Goal: Task Accomplishment & Management: Manage account settings

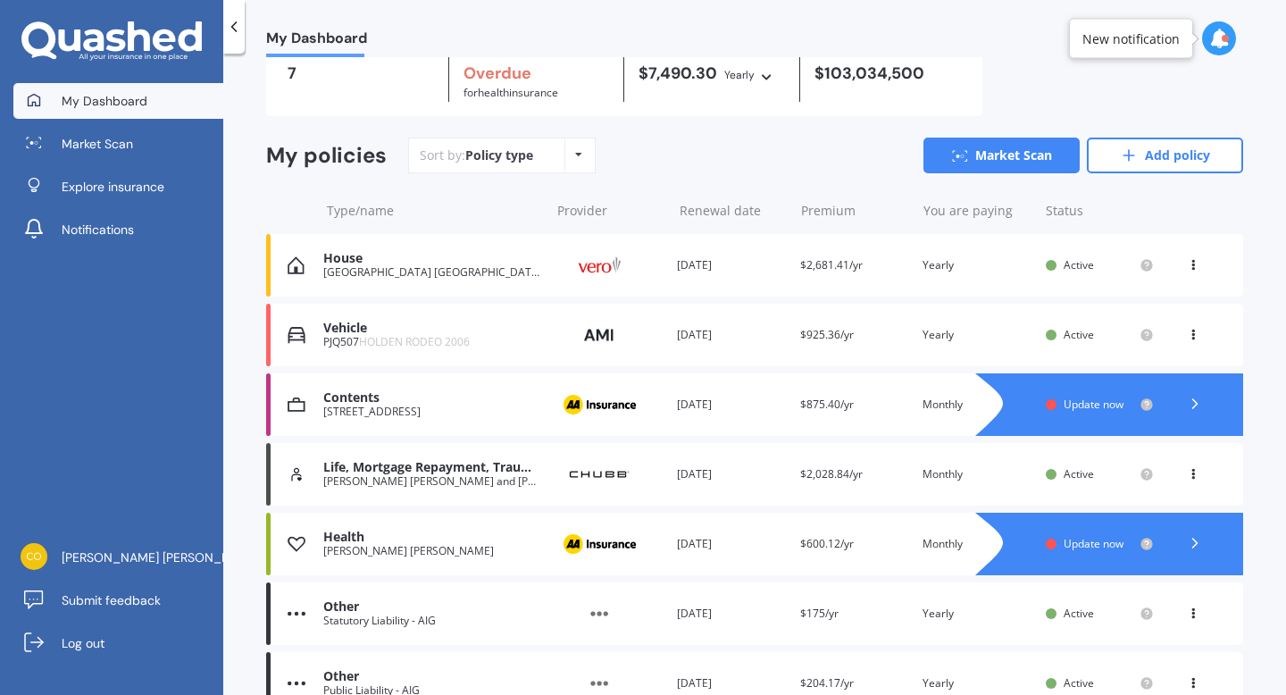
scroll to position [89, 0]
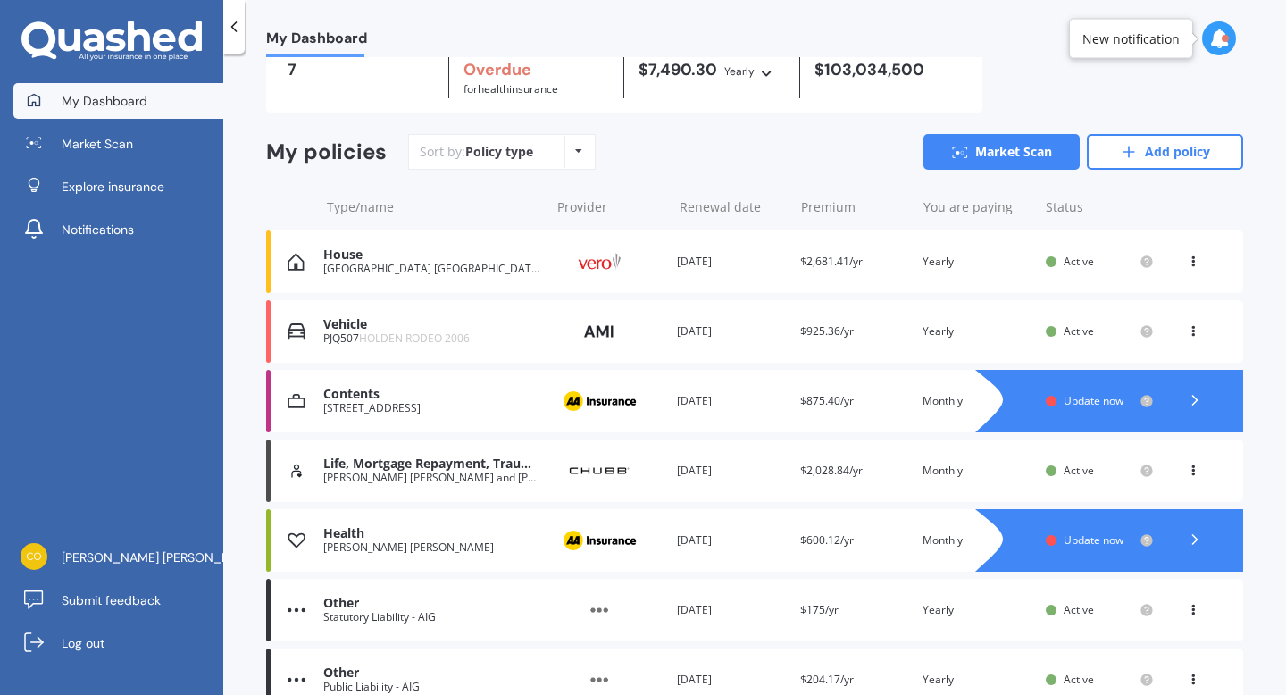
click at [1094, 405] on span "Update now" at bounding box center [1093, 400] width 60 height 15
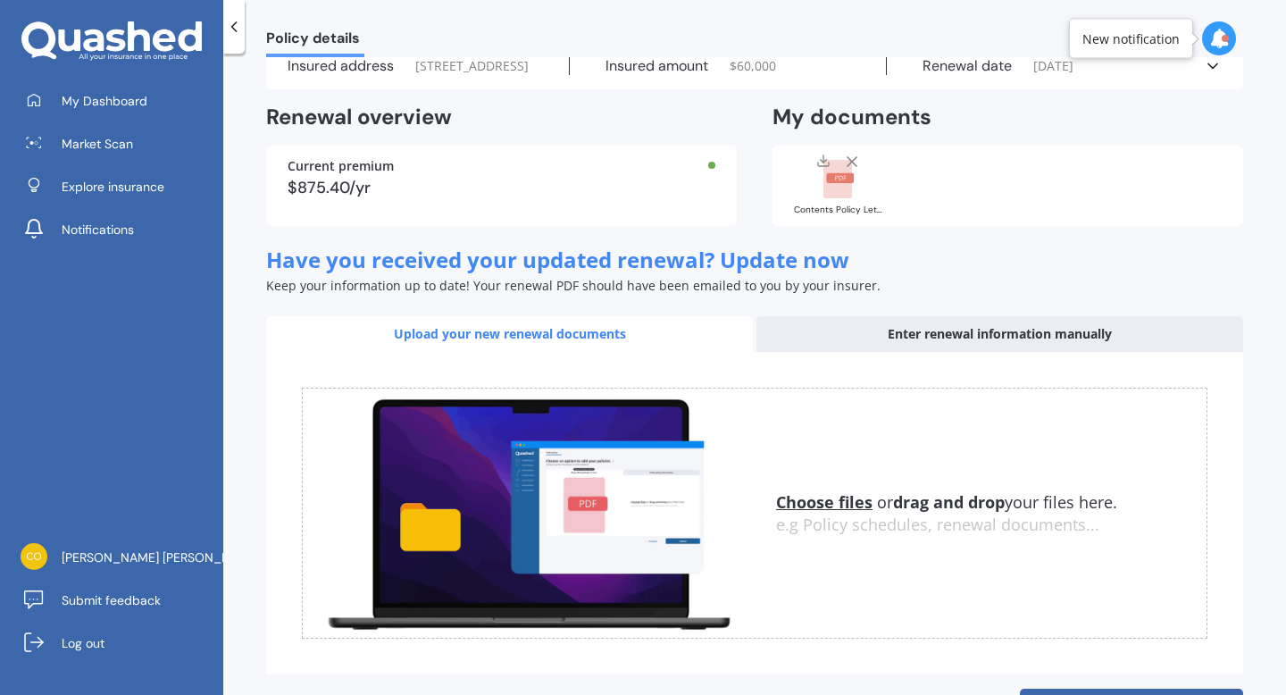
scroll to position [179, 0]
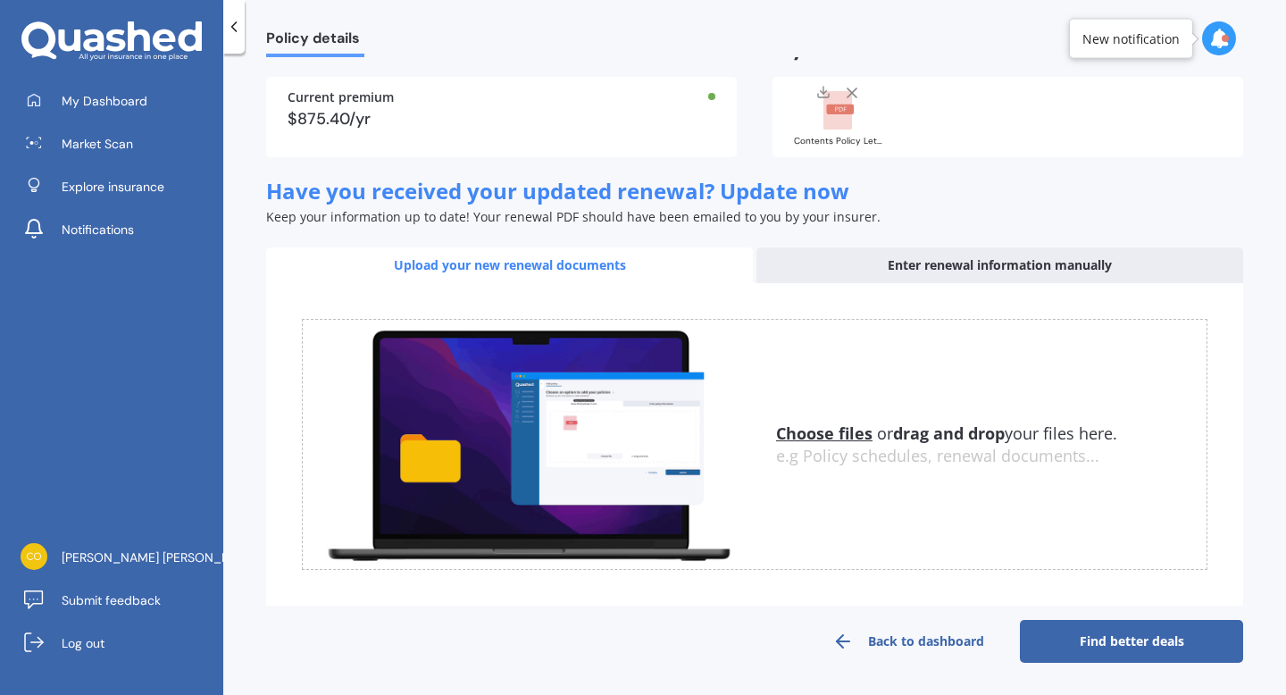
click at [838, 435] on u "Choose files" at bounding box center [824, 432] width 96 height 21
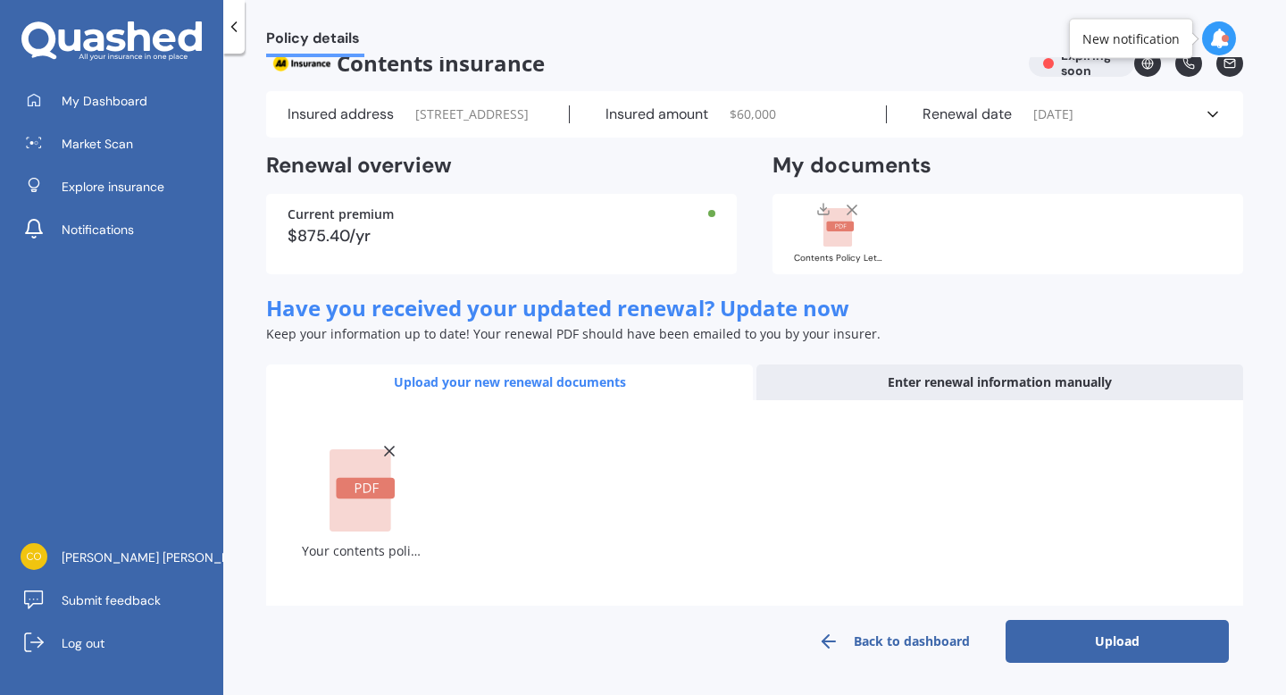
scroll to position [52, 0]
click at [556, 466] on div "Your contents policy letter AHM027731053[82].pdf" at bounding box center [754, 502] width 905 height 121
click at [554, 509] on div "Your contents policy letter AHM027731053[82].pdf" at bounding box center [754, 502] width 905 height 121
click at [629, 319] on span "Have you received your updated renewal? Update now" at bounding box center [557, 307] width 583 height 29
click at [956, 248] on div "Contents Policy Letter AHM027731053[59].pdf" at bounding box center [1007, 234] width 470 height 80
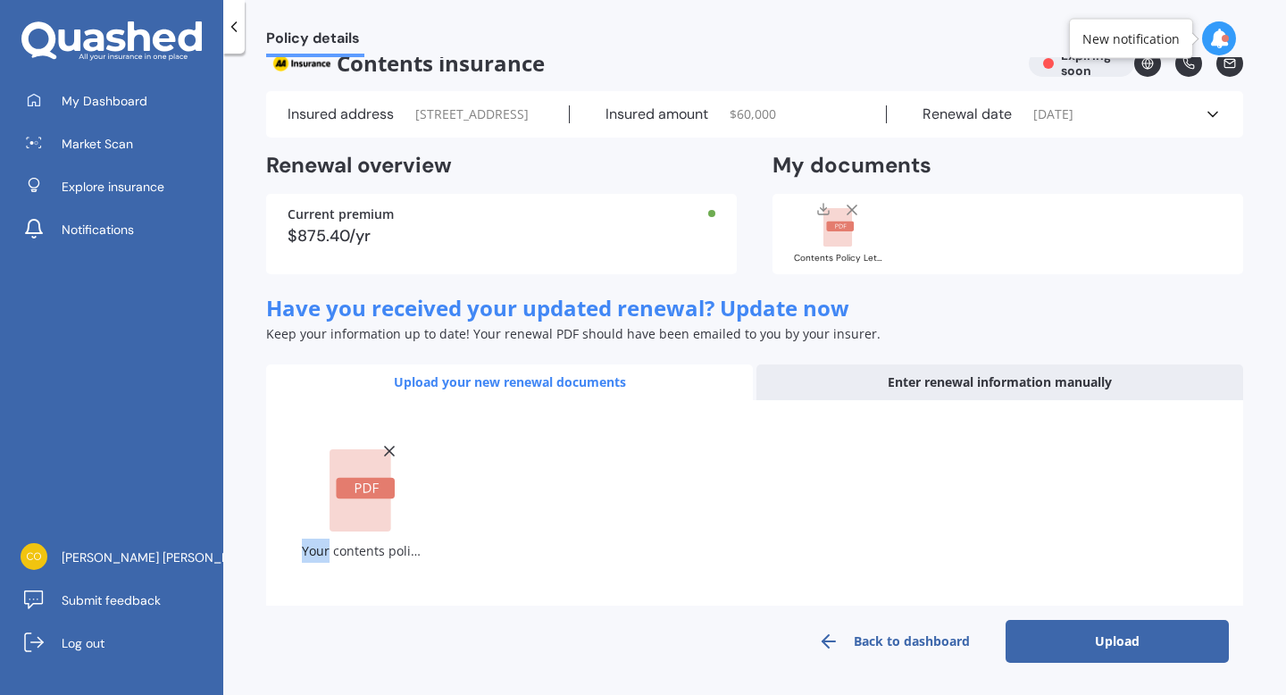
click at [523, 545] on div "Your contents policy letter AHM027731053[82].pdf" at bounding box center [754, 502] width 905 height 121
click at [560, 499] on div "Your contents policy letter AHM027731053[82].pdf" at bounding box center [754, 502] width 905 height 121
click at [1100, 645] on button "Upload" at bounding box center [1116, 641] width 223 height 43
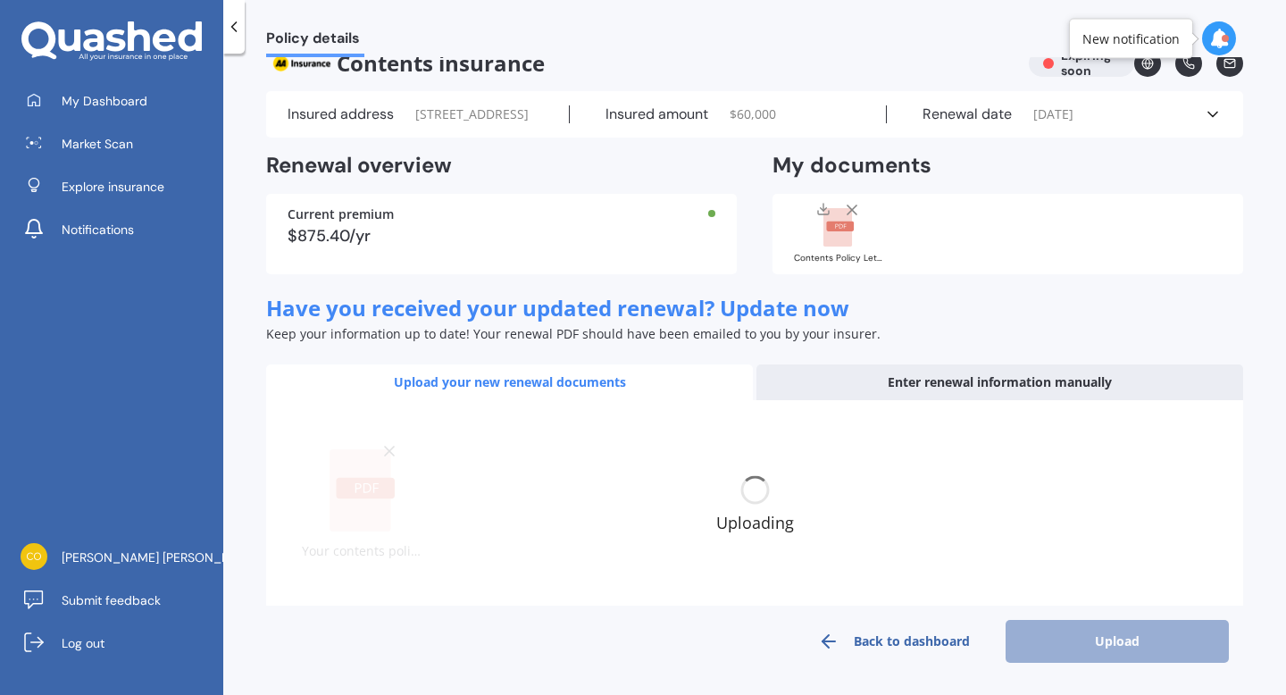
scroll to position [51, 0]
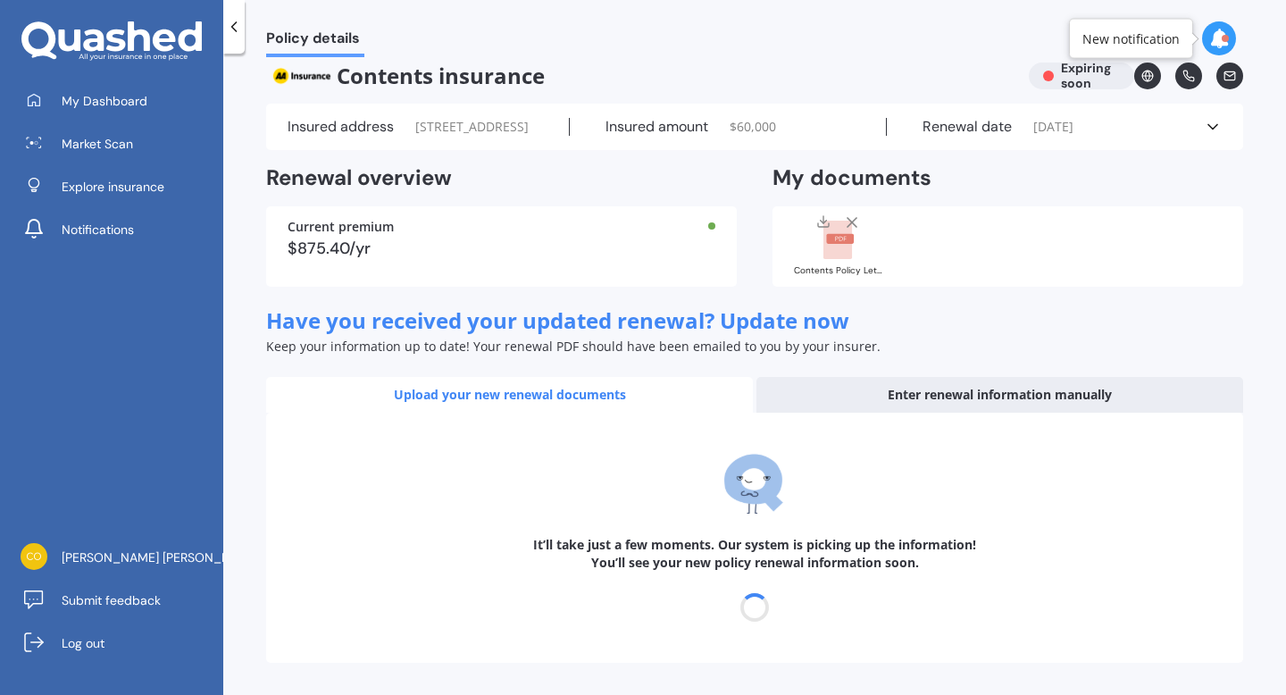
select select "02"
select select "11"
select select "2026"
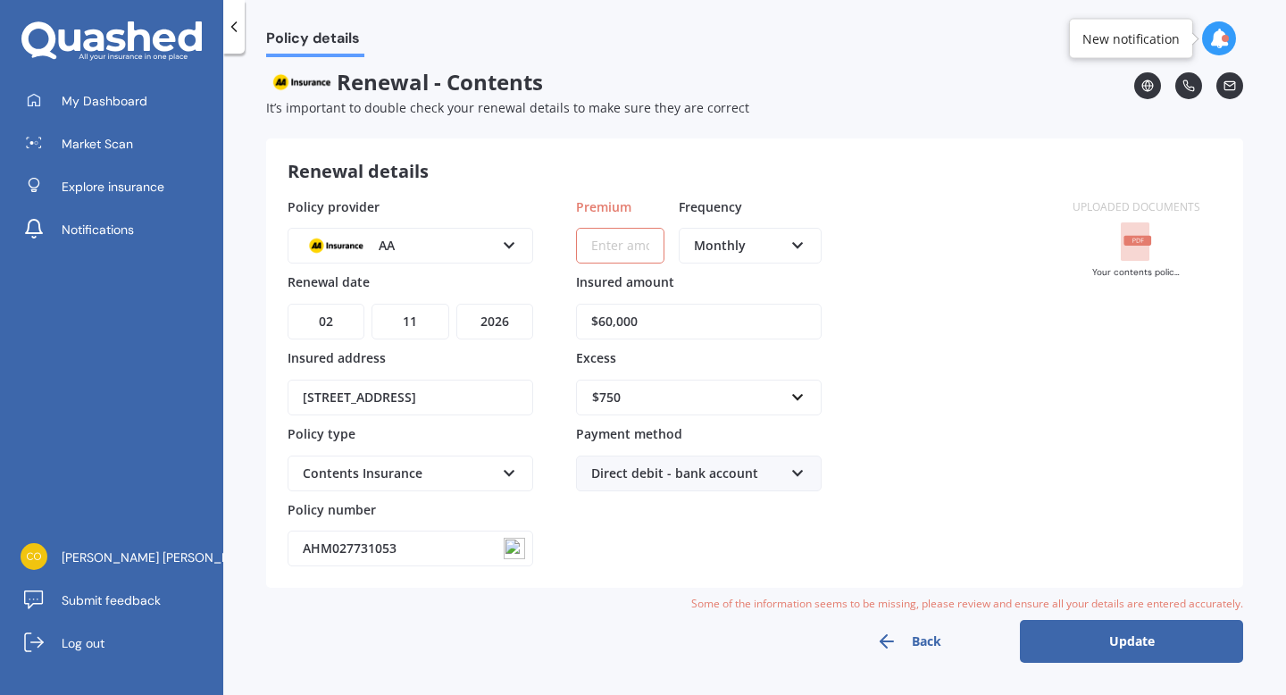
scroll to position [0, 0]
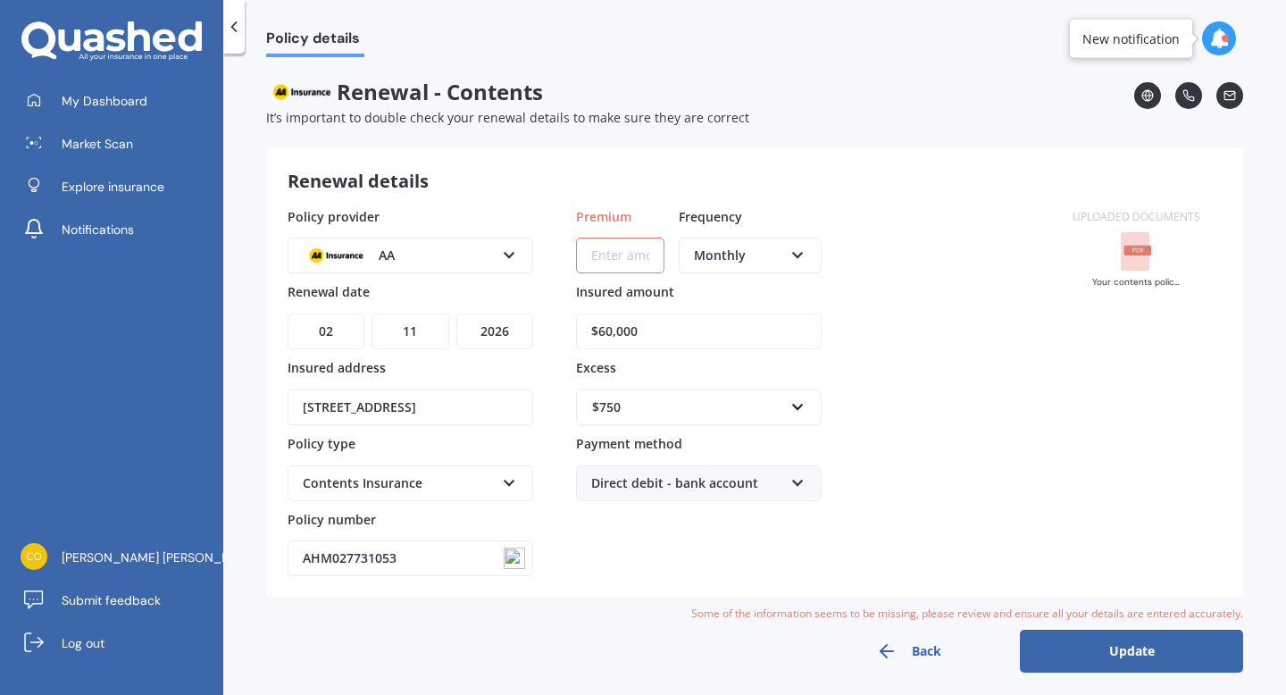
click at [620, 260] on input "Premium" at bounding box center [620, 255] width 88 height 36
click at [714, 257] on div "Monthly" at bounding box center [738, 256] width 89 height 20
click at [720, 296] on span "Yearly" at bounding box center [713, 288] width 37 height 17
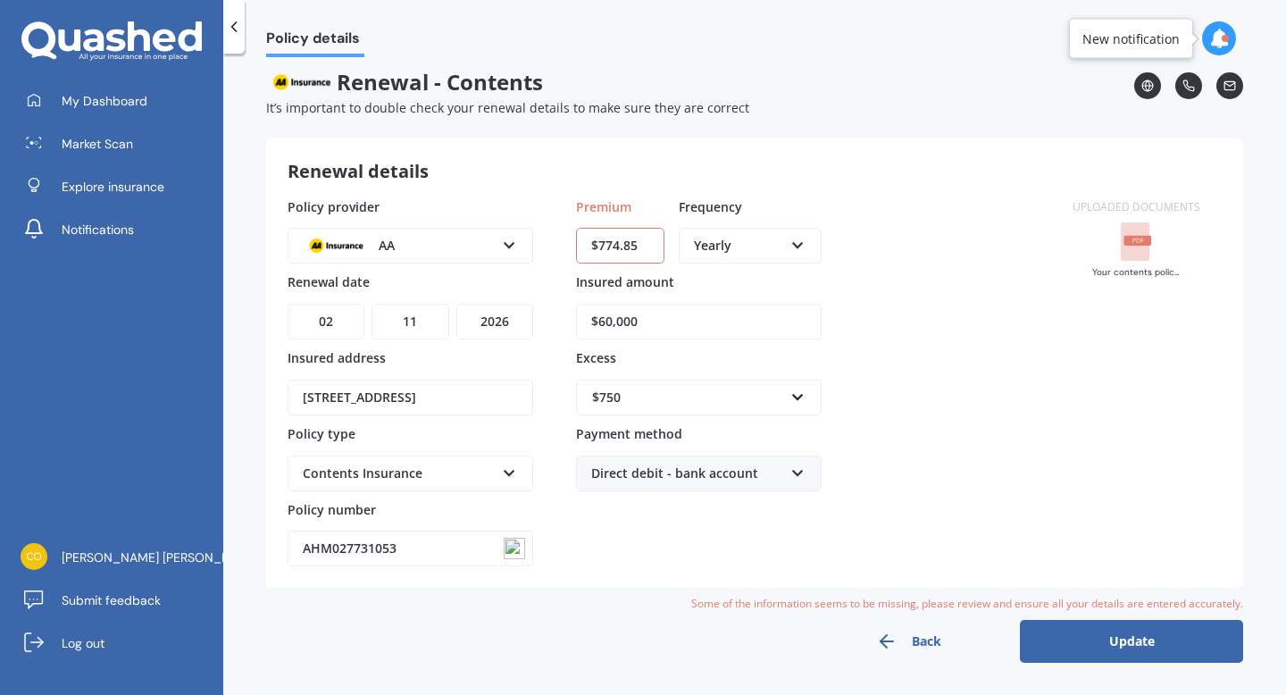
click at [716, 250] on div "Yearly" at bounding box center [738, 246] width 89 height 20
click at [715, 382] on span "Monthly" at bounding box center [719, 375] width 49 height 17
click at [625, 248] on input "$774.85" at bounding box center [620, 246] width 88 height 36
type input "$64.57"
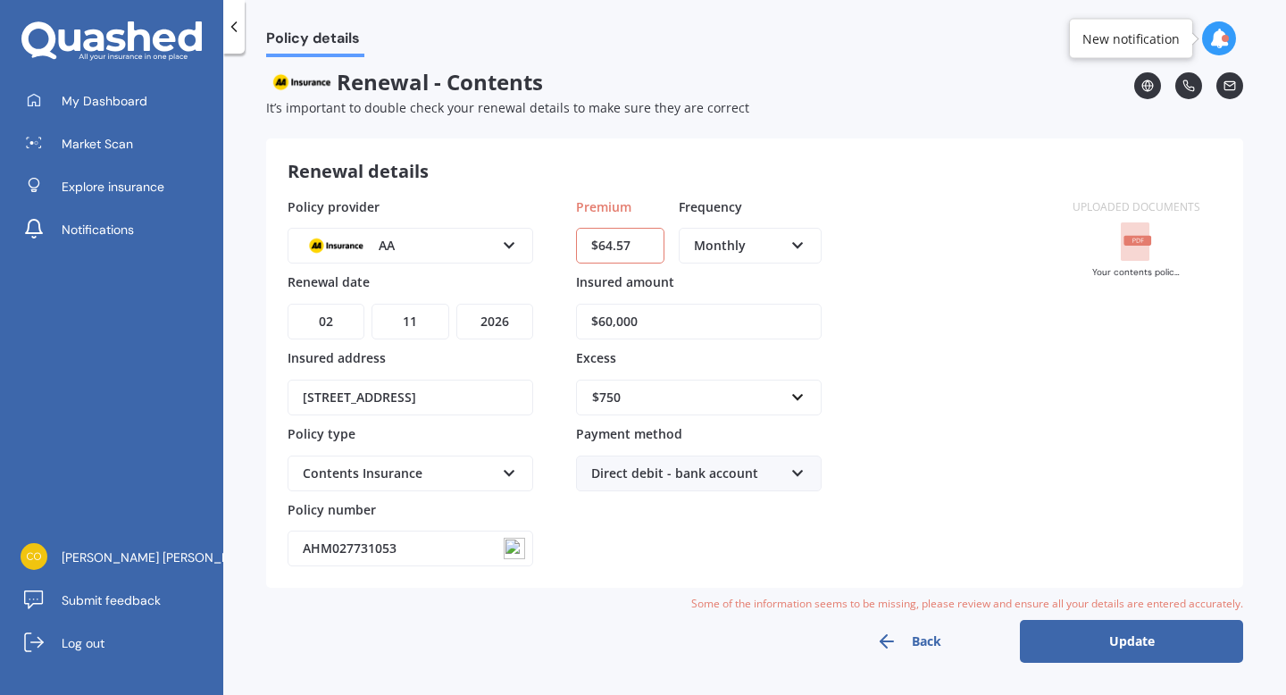
click at [1116, 642] on button "Update" at bounding box center [1131, 641] width 223 height 43
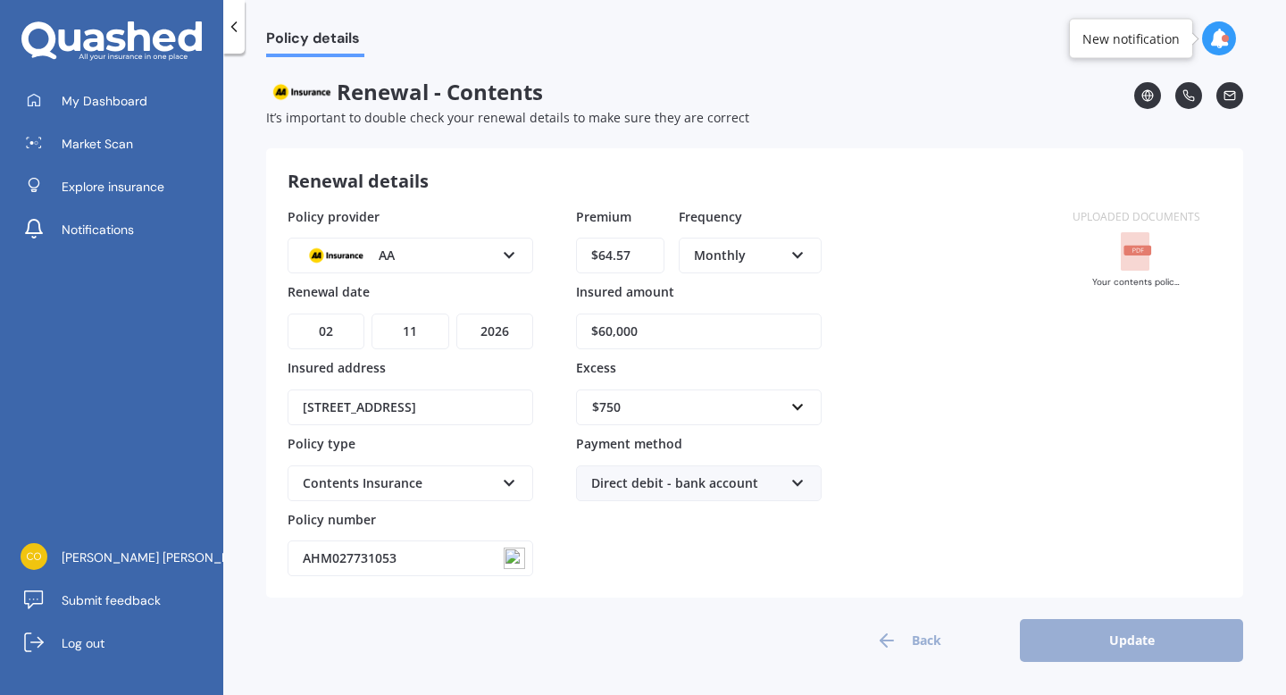
scroll to position [0, 0]
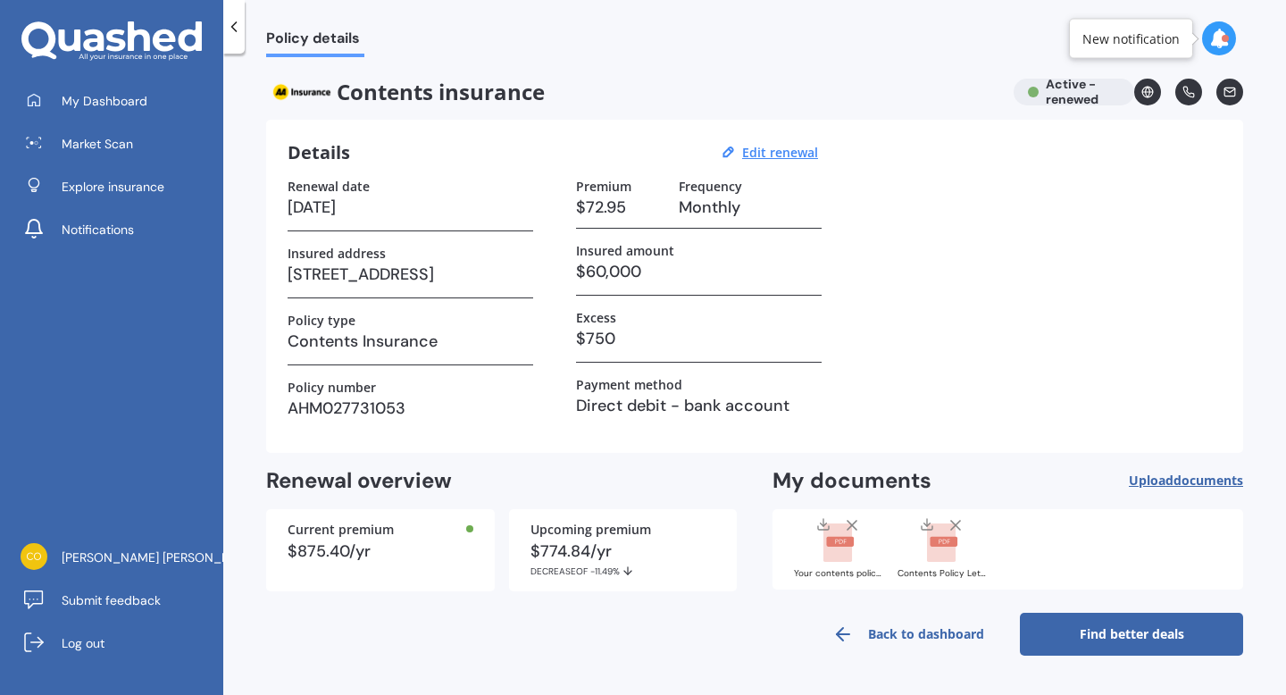
click at [1152, 485] on span "Upload documents" at bounding box center [1185, 480] width 114 height 14
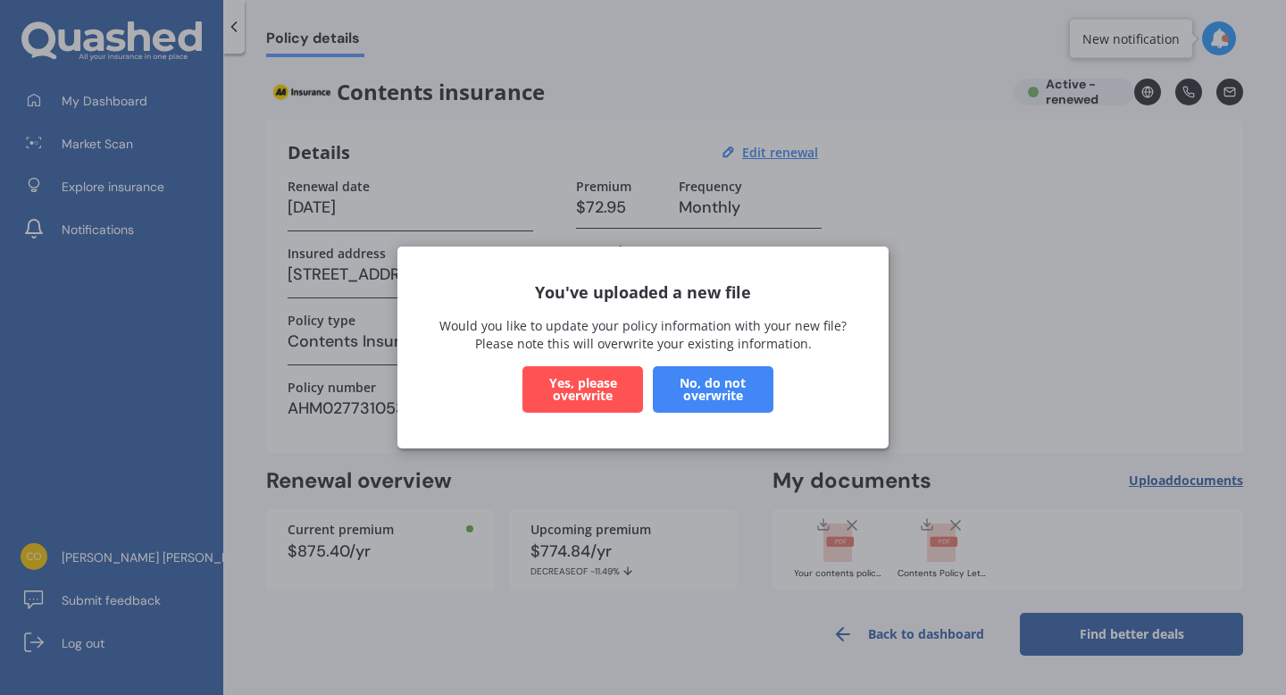
click at [729, 398] on button "No, do not overwrite" at bounding box center [713, 389] width 121 height 46
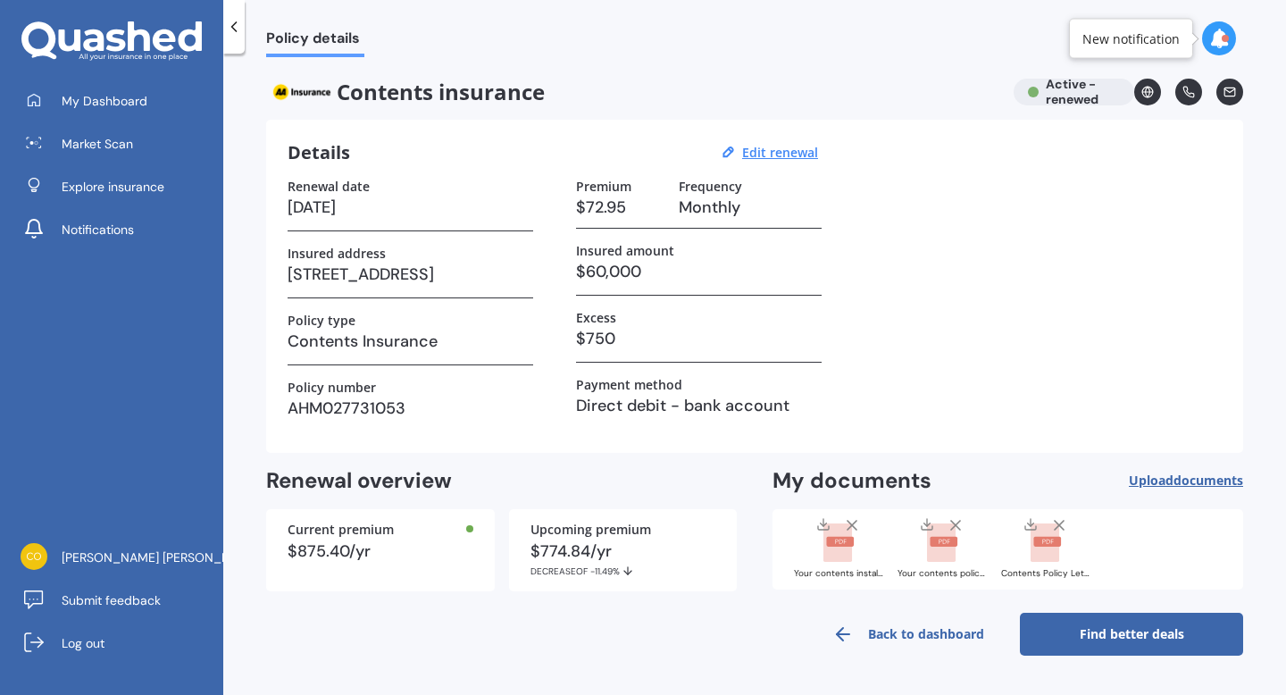
click at [938, 551] on rect at bounding box center [941, 542] width 29 height 39
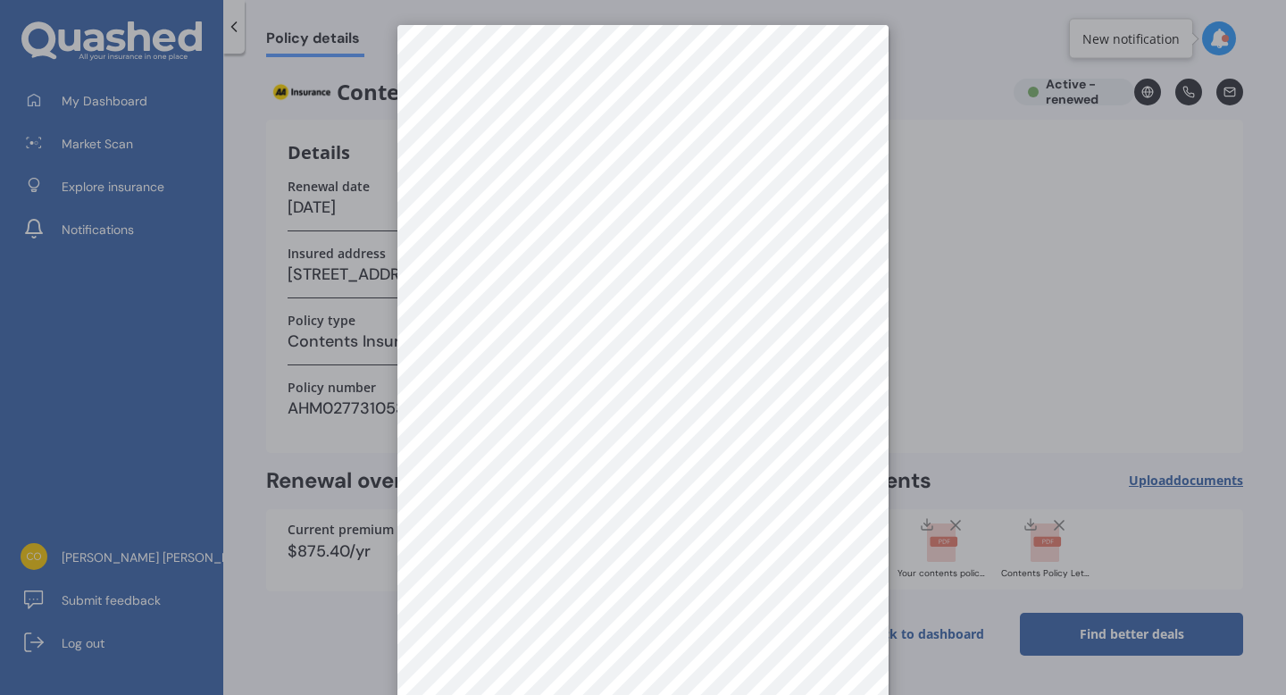
click at [1060, 429] on div at bounding box center [643, 347] width 1286 height 695
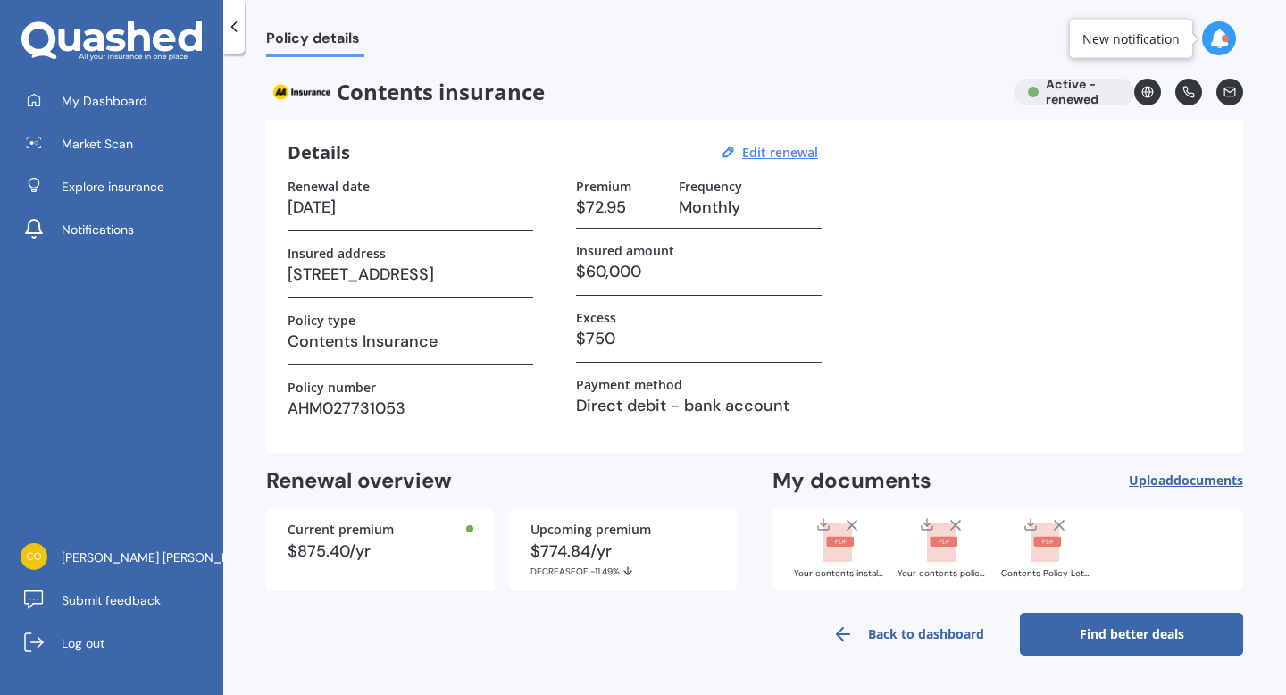
click at [1057, 523] on line at bounding box center [1058, 524] width 9 height 9
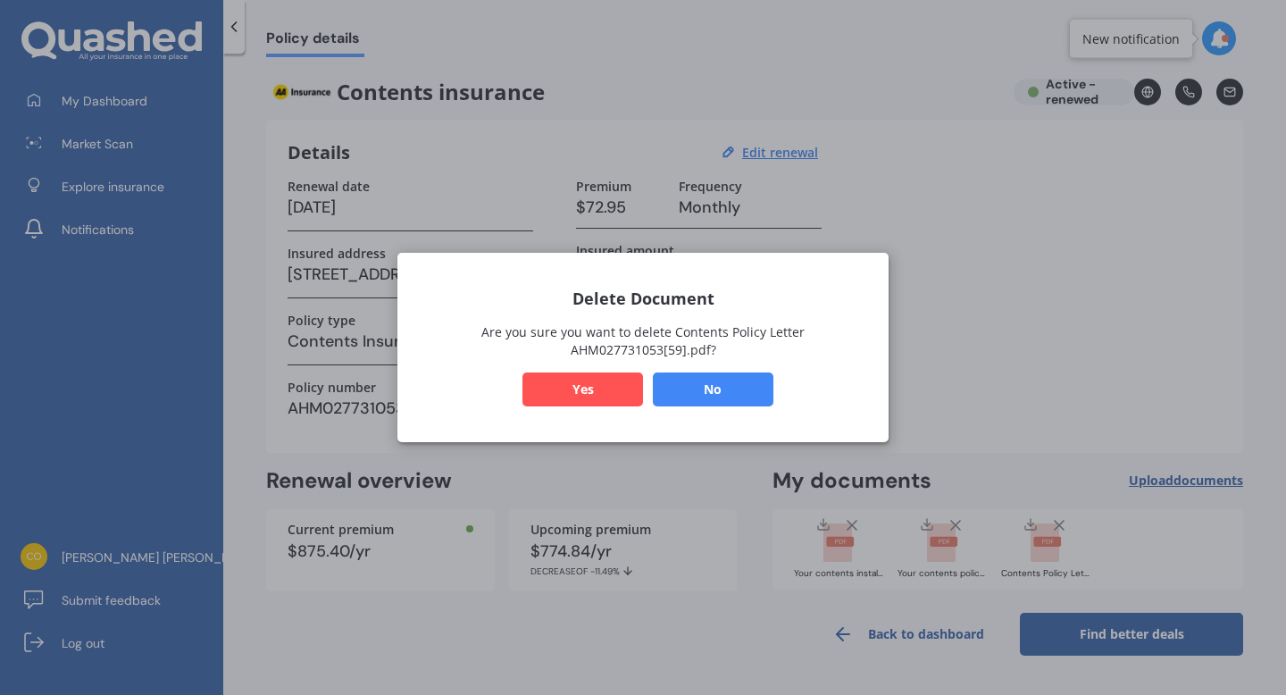
click at [611, 381] on button "Yes" at bounding box center [582, 389] width 121 height 34
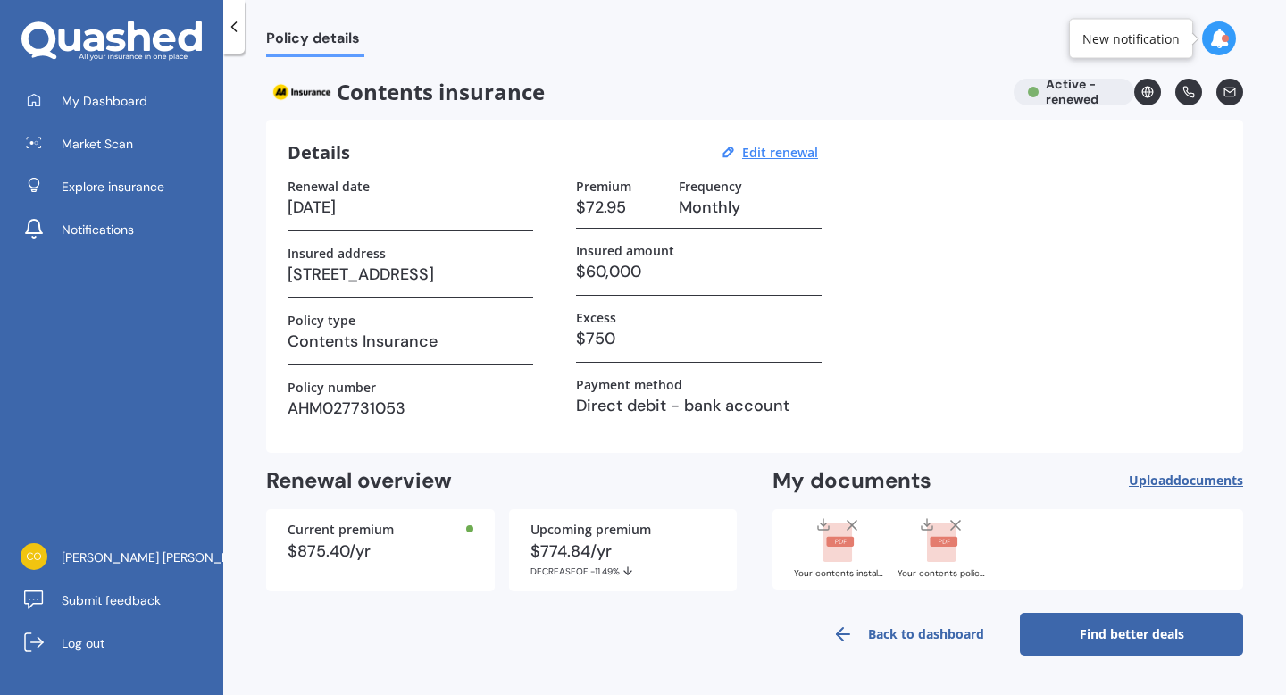
click at [1172, 479] on span "Upload documents" at bounding box center [1185, 480] width 114 height 14
click at [895, 633] on link "Back to dashboard" at bounding box center [907, 633] width 223 height 43
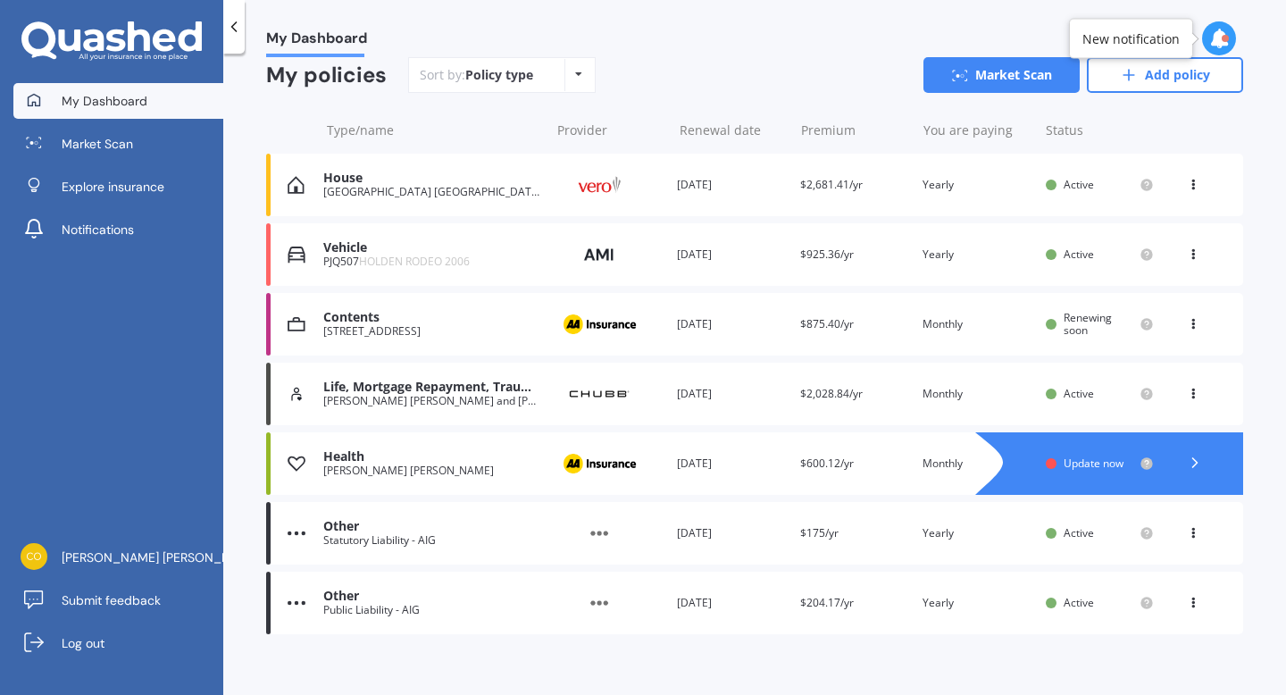
scroll to position [168, 0]
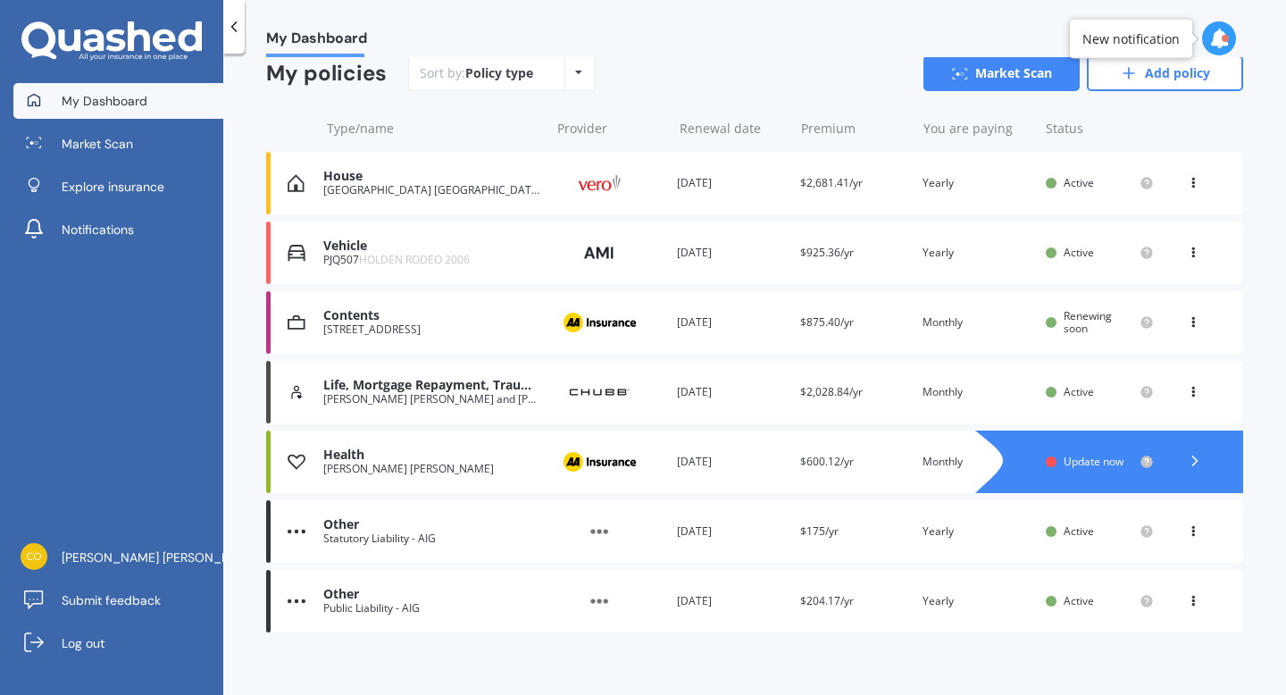
click at [1078, 464] on span "Update now" at bounding box center [1093, 461] width 60 height 15
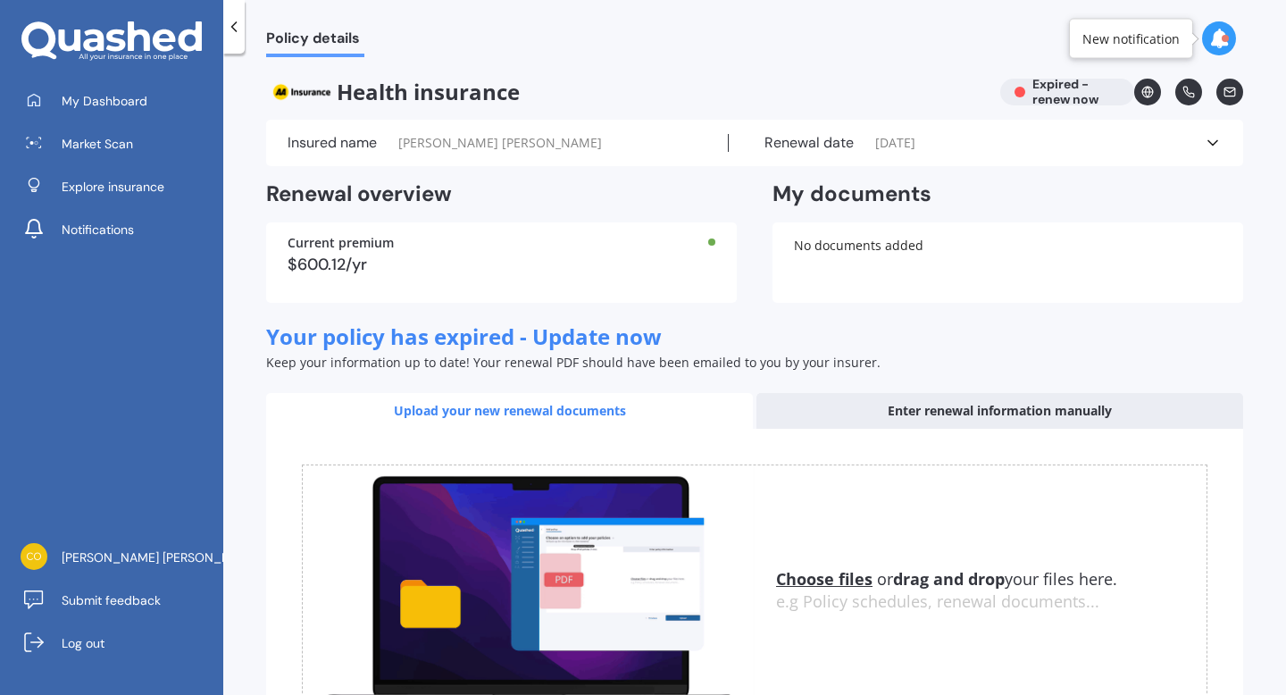
scroll to position [143, 0]
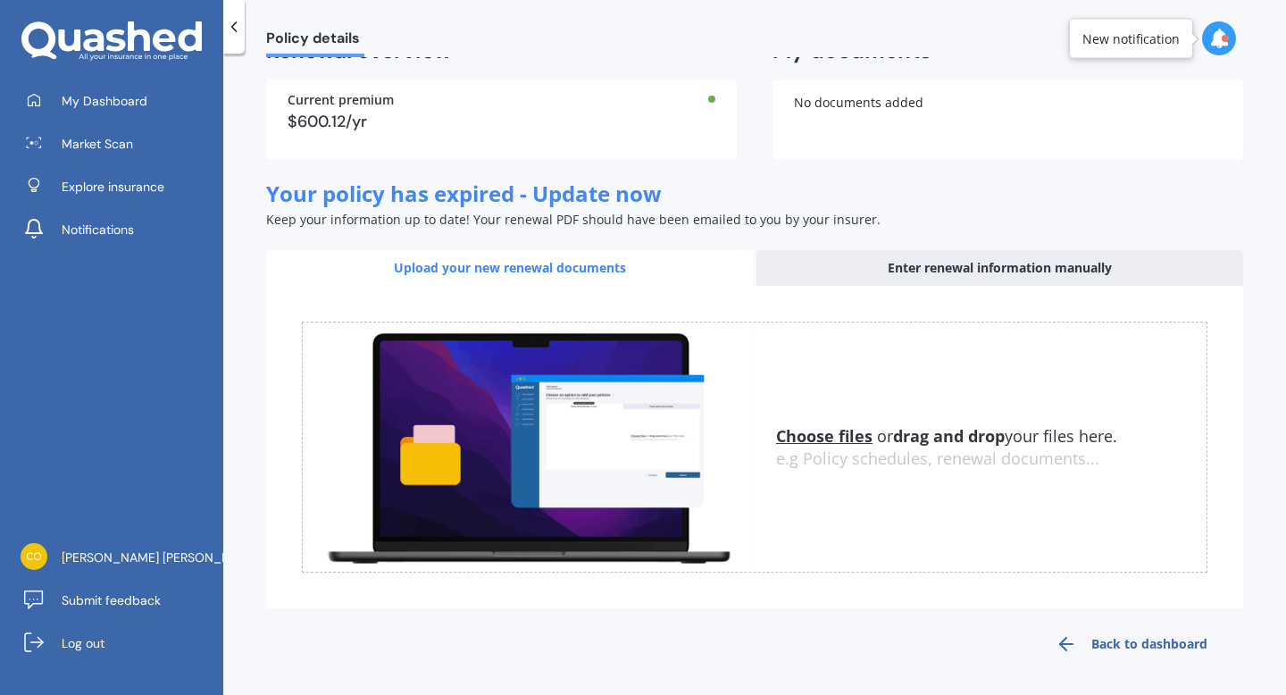
click at [834, 422] on div "Choose files or drag and drop your files here. Choose files or photos e.g Polic…" at bounding box center [754, 446] width 905 height 251
click at [834, 435] on u "Choose files" at bounding box center [824, 435] width 96 height 21
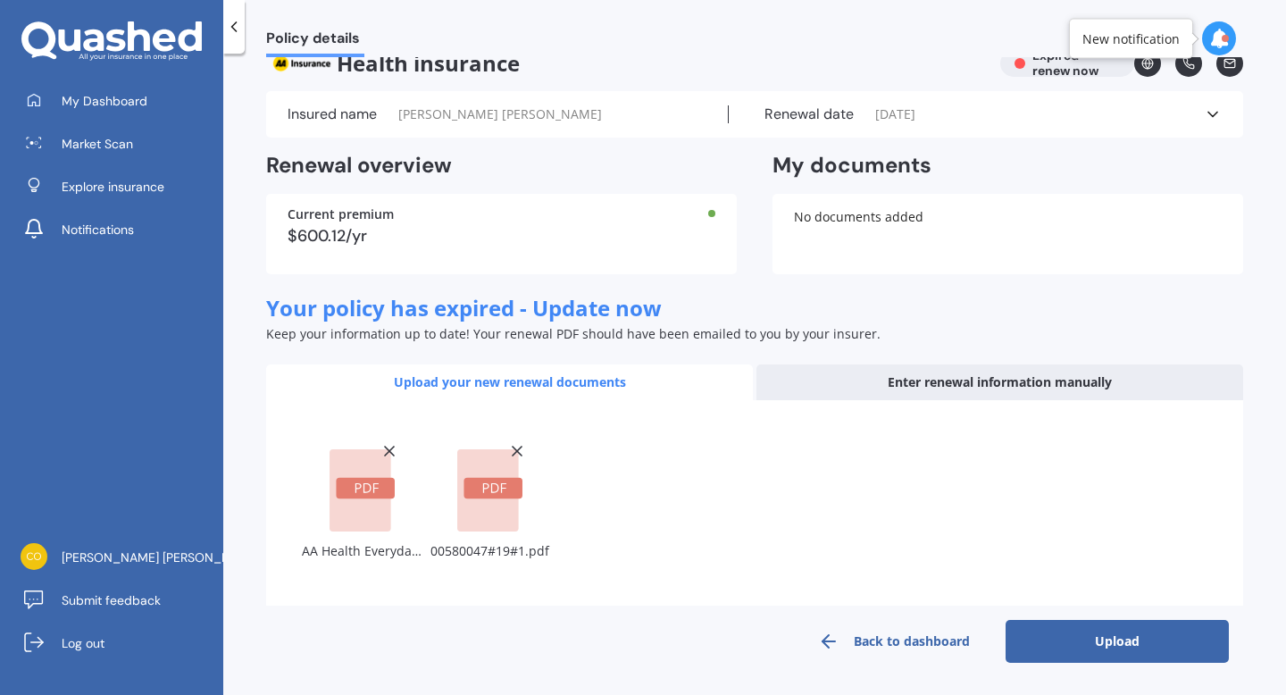
scroll to position [28, 0]
click at [1093, 644] on button "Upload" at bounding box center [1116, 641] width 223 height 43
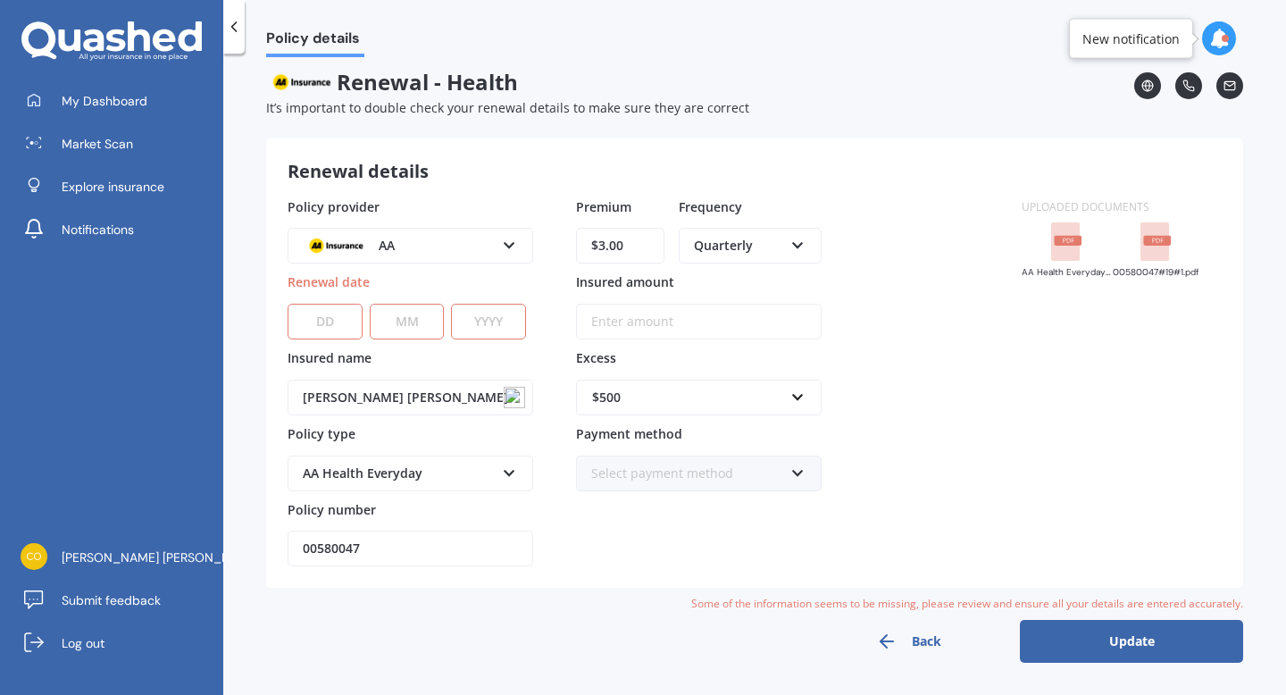
scroll to position [0, 0]
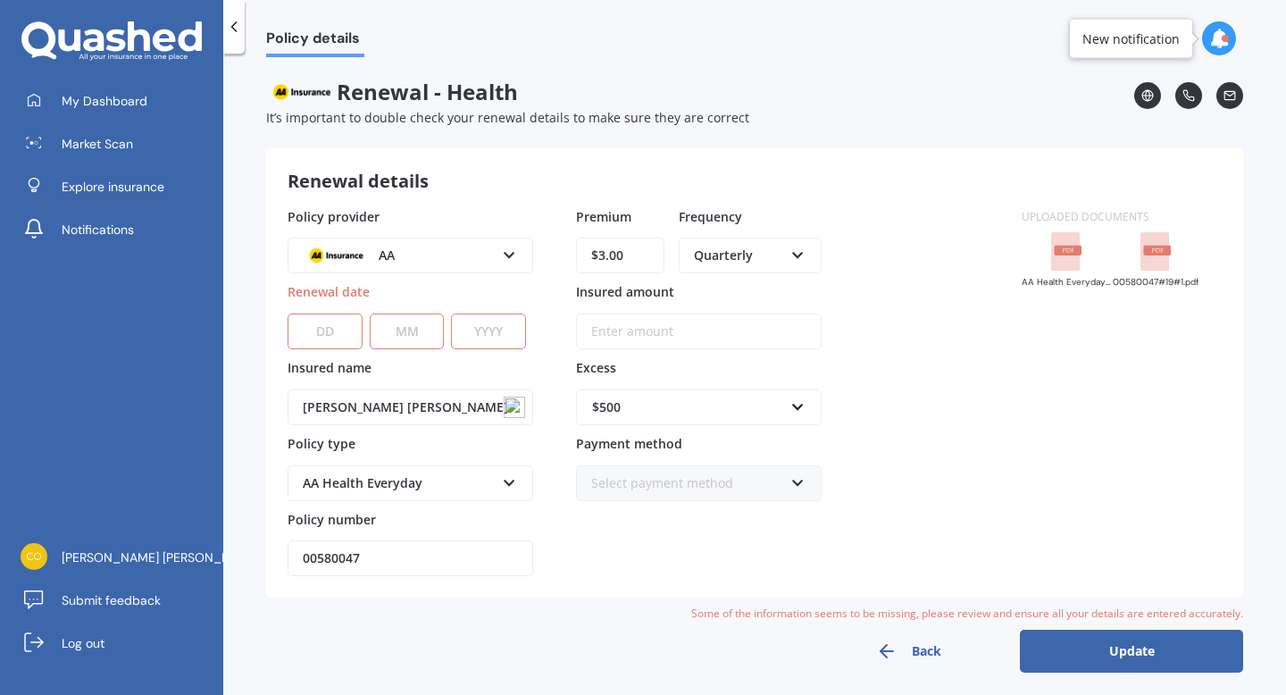
click at [348, 334] on select "DD 01 02 03 04 05 06 07 08 09 10 11 12 13 14 15 16 17 18 19 20 21 22 23 24 25 2…" at bounding box center [324, 331] width 75 height 36
select select "09"
click at [287, 313] on select "DD 01 02 03 04 05 06 07 08 09 10 11 12 13 14 15 16 17 18 19 20 21 22 23 24 25 2…" at bounding box center [324, 331] width 75 height 36
click at [408, 335] on select "MM 01 02 03 04 05 06 07 08 09 10 11 12" at bounding box center [407, 331] width 75 height 36
select select "10"
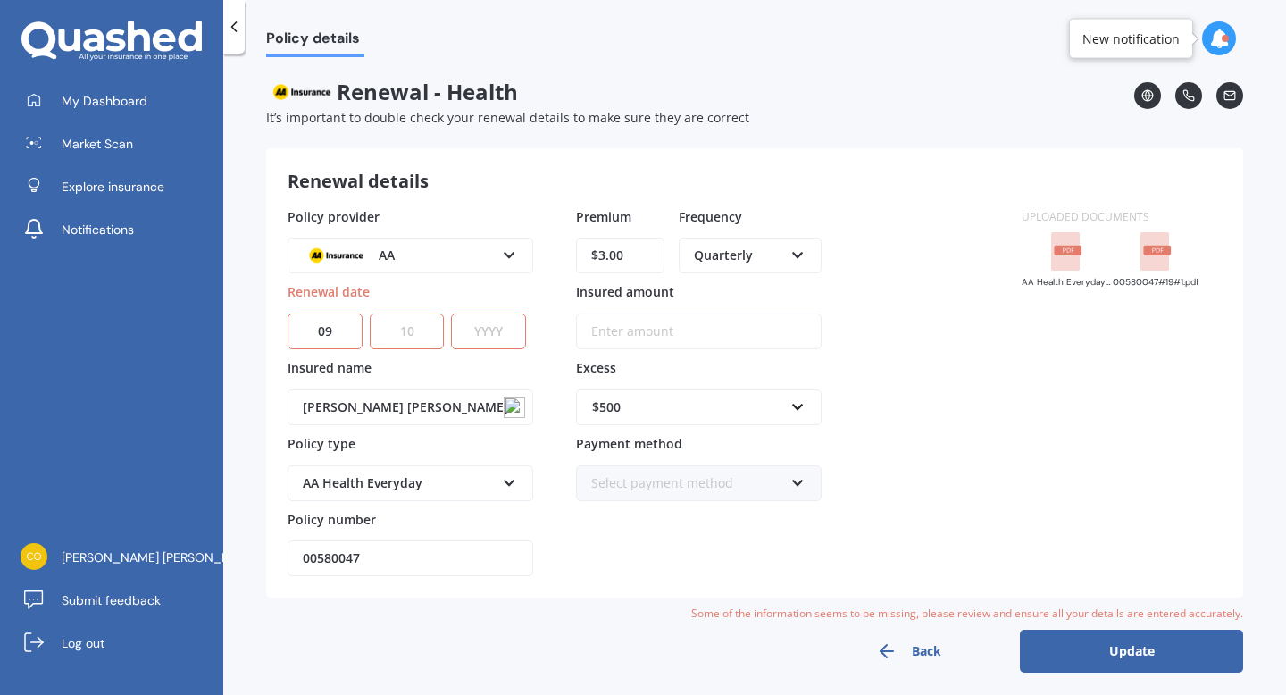
click at [370, 313] on select "MM 01 02 03 04 05 06 07 08 09 10 11 12" at bounding box center [407, 331] width 75 height 36
click at [470, 332] on select "YYYY 2027 2026 2025 2024 2023 2022 2021 2020 2019 2018 2017 2016 2015 2014 2013…" at bounding box center [488, 331] width 75 height 36
select select "2025"
click at [451, 313] on select "YYYY 2027 2026 2025 2024 2023 2022 2021 2020 2019 2018 2017 2016 2015 2014 2013…" at bounding box center [488, 331] width 75 height 36
click at [423, 337] on select "MM 01 02 03 04 05 06 07 08 09 10 11 12" at bounding box center [407, 331] width 75 height 36
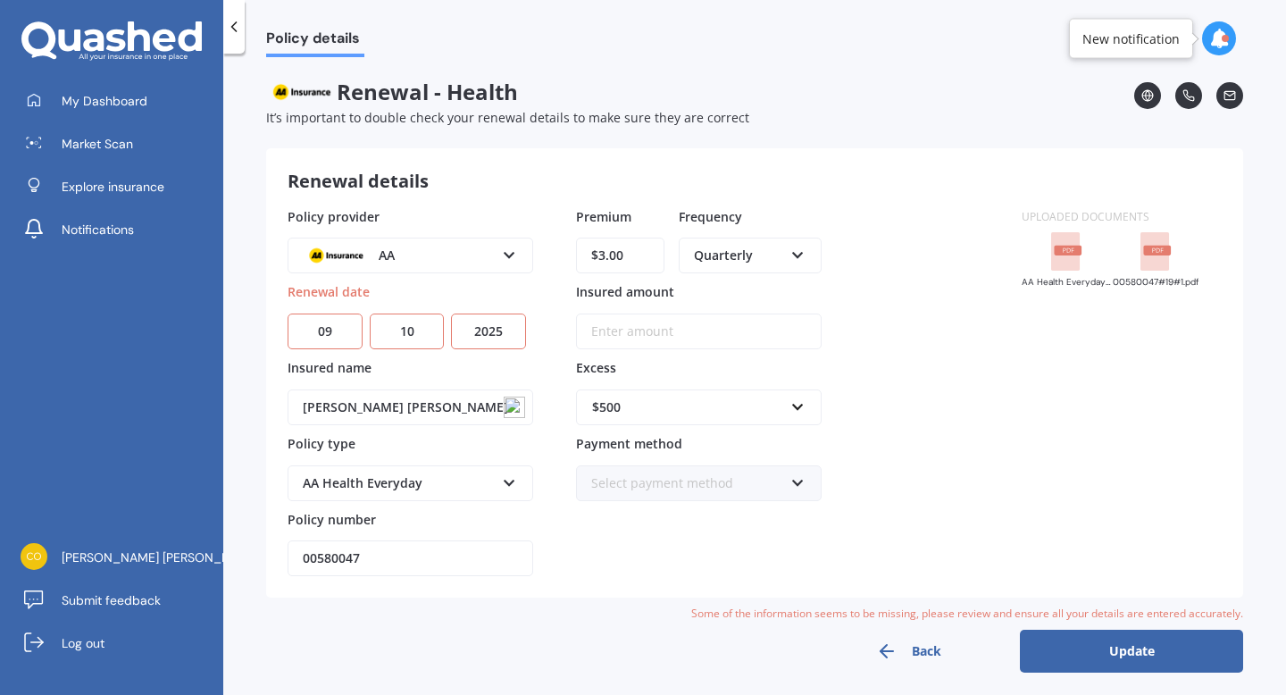
select select "09"
click at [370, 313] on select "MM 01 02 03 04 05 06 07 08 09 10 11 12" at bounding box center [407, 331] width 75 height 36
click at [636, 272] on input "$3.00" at bounding box center [620, 255] width 88 height 36
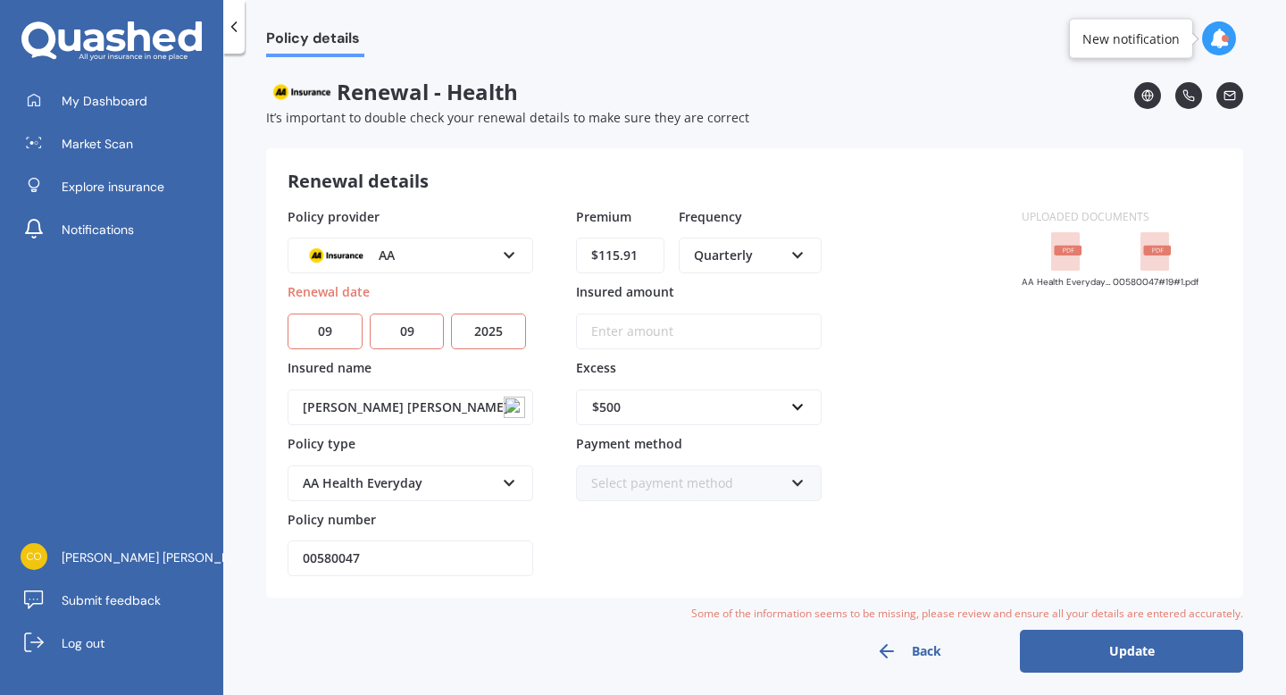
type input "$115.91"
click at [750, 254] on div "Quarterly" at bounding box center [738, 256] width 89 height 20
click at [737, 381] on span "Monthly" at bounding box center [719, 385] width 49 height 17
click at [444, 372] on div "[PERSON_NAME] [PERSON_NAME]" at bounding box center [410, 396] width 246 height 58
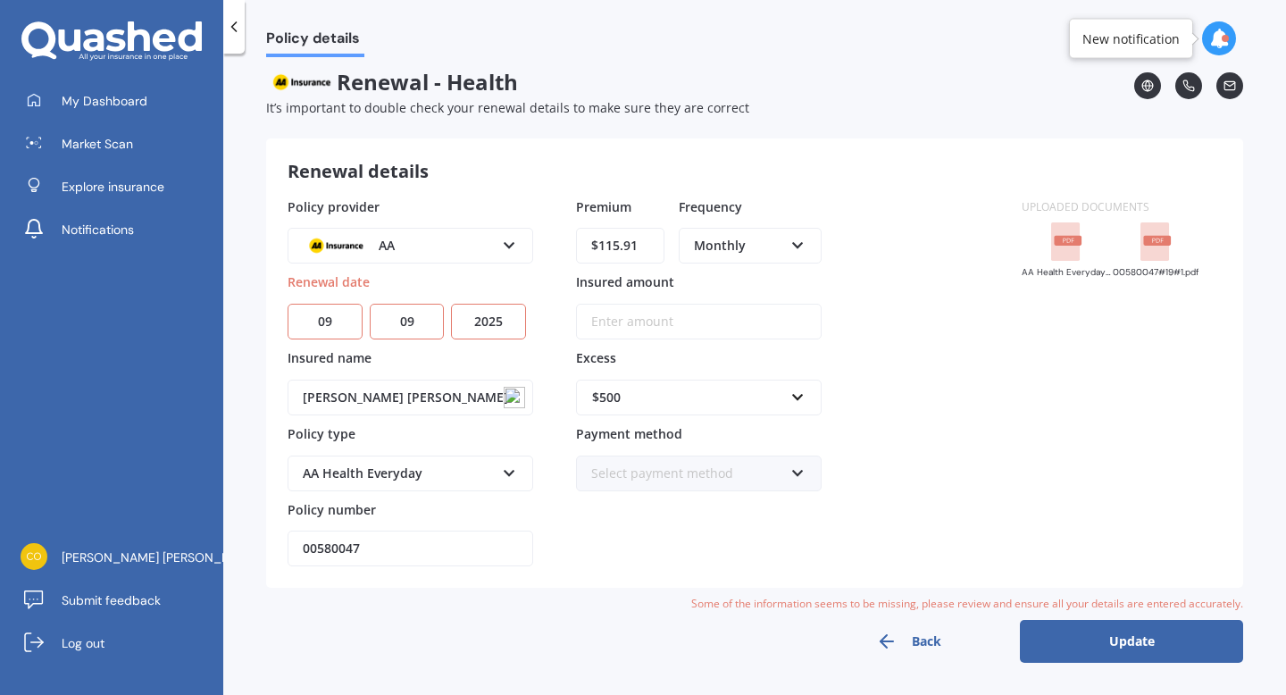
click at [658, 398] on div "$500" at bounding box center [688, 397] width 192 height 20
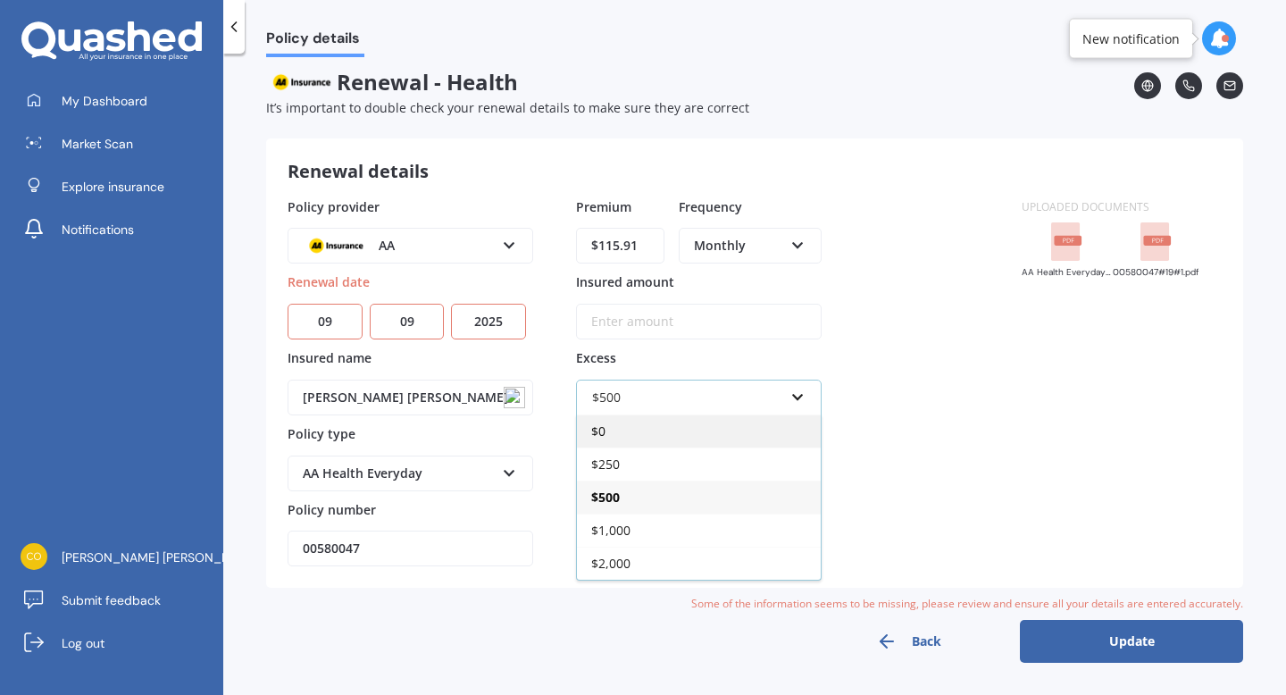
click at [679, 432] on div "$0" at bounding box center [699, 430] width 244 height 33
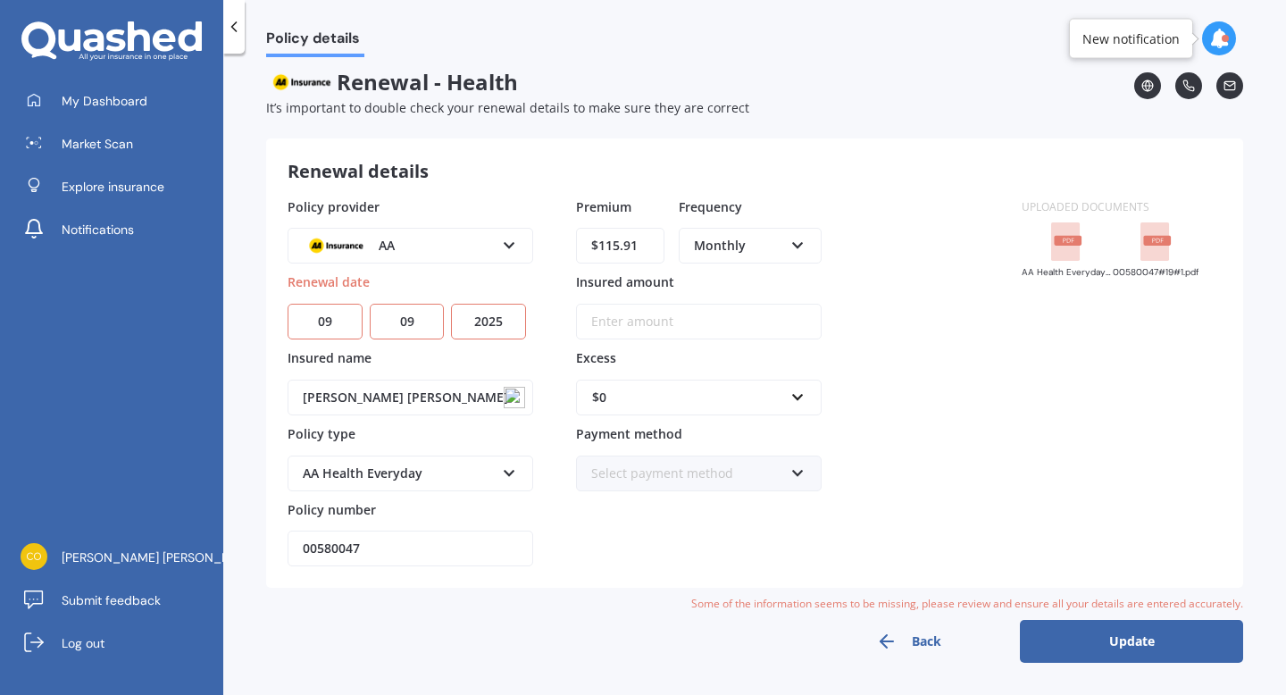
click at [762, 472] on div "Select payment method" at bounding box center [687, 473] width 192 height 20
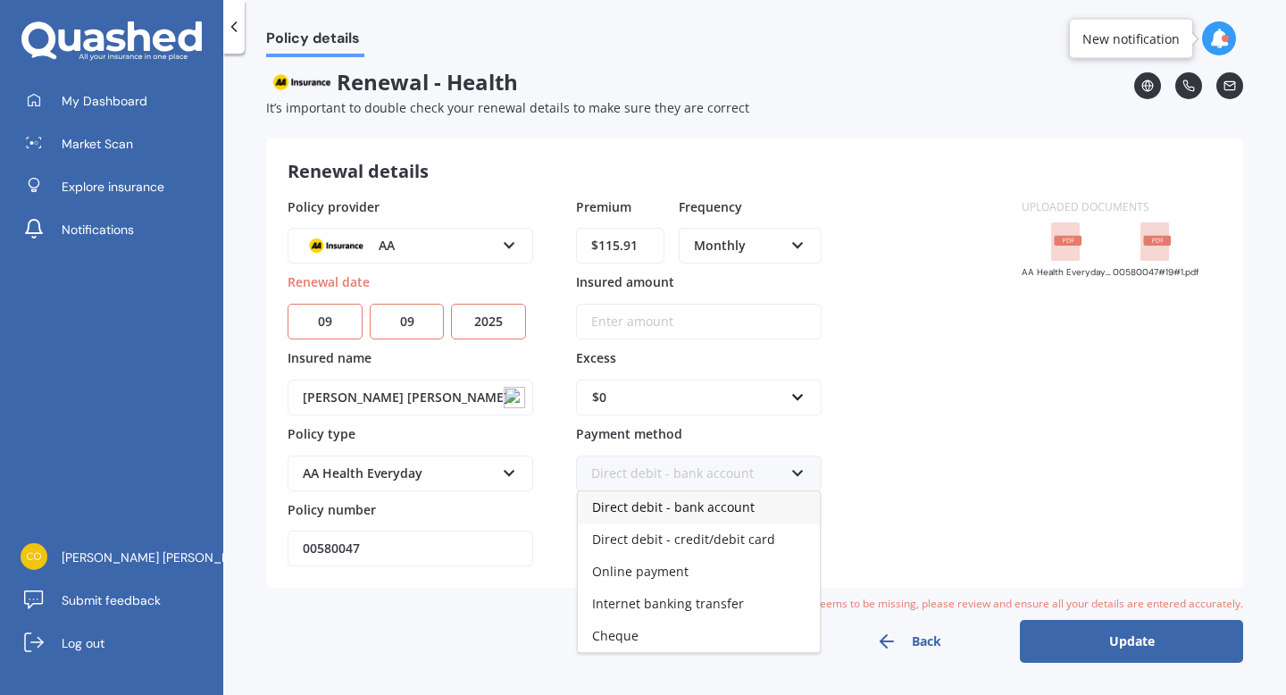
click at [753, 508] on div "Direct debit - bank account" at bounding box center [699, 507] width 242 height 32
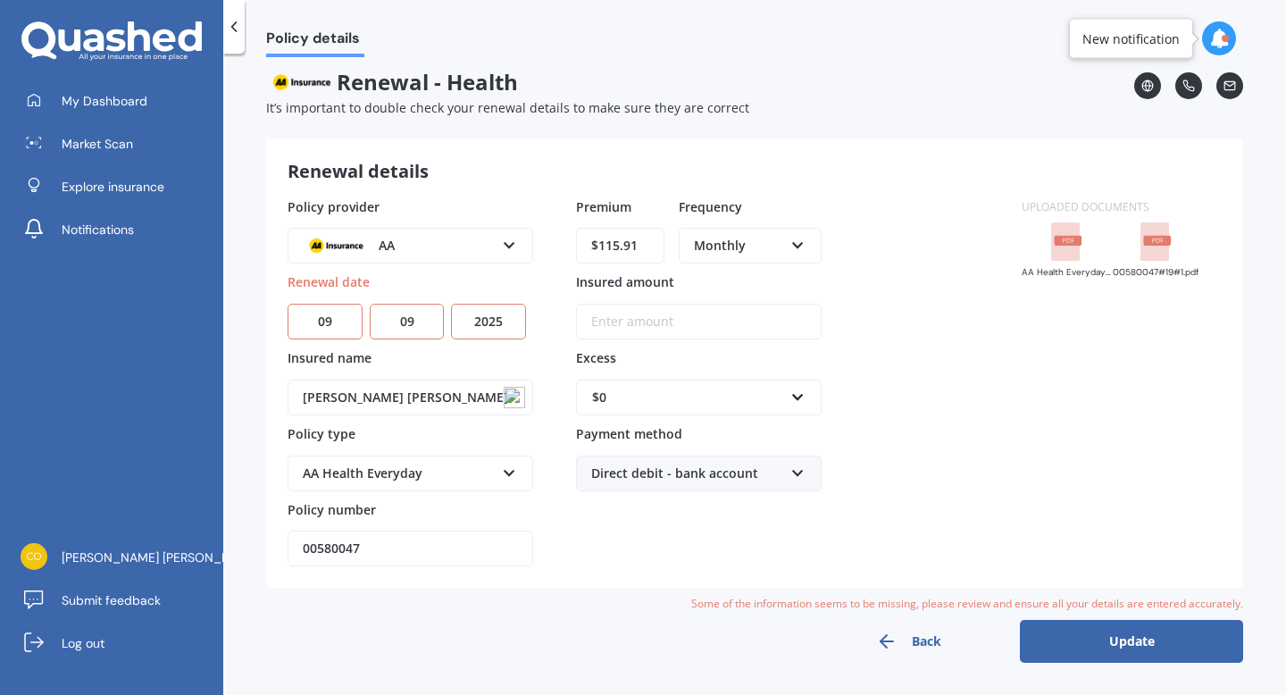
click at [1104, 645] on button "Update" at bounding box center [1131, 641] width 223 height 43
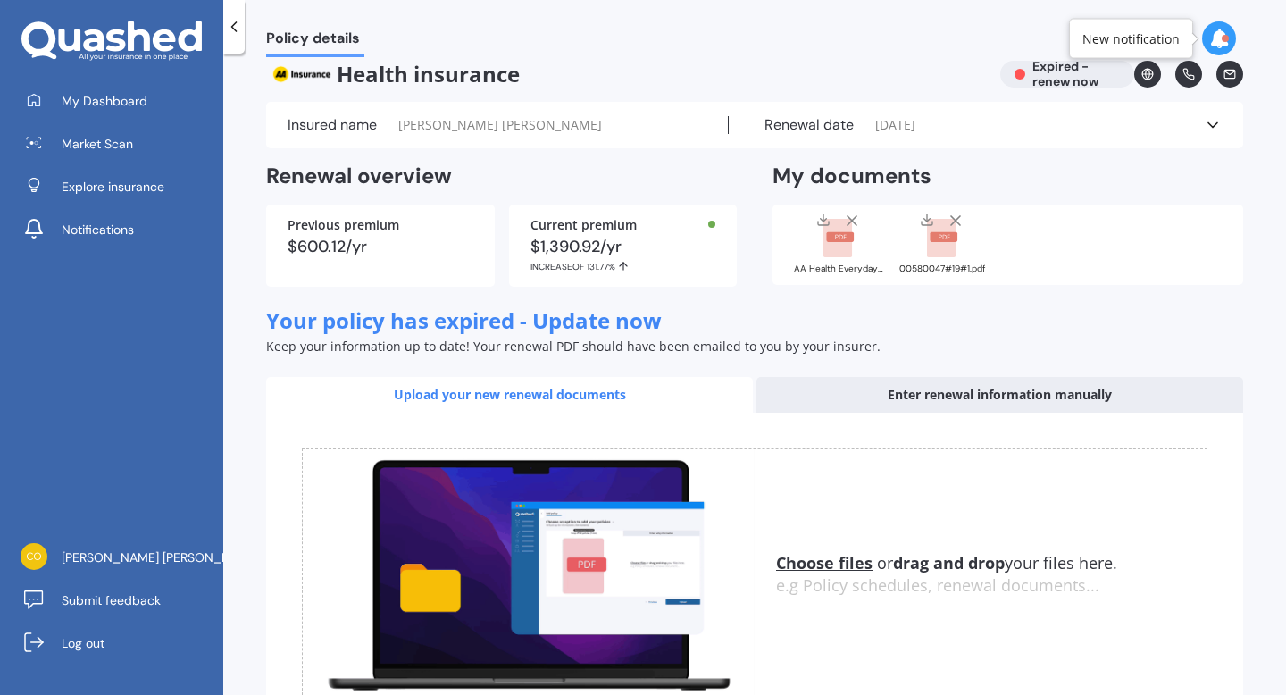
scroll to position [145, 0]
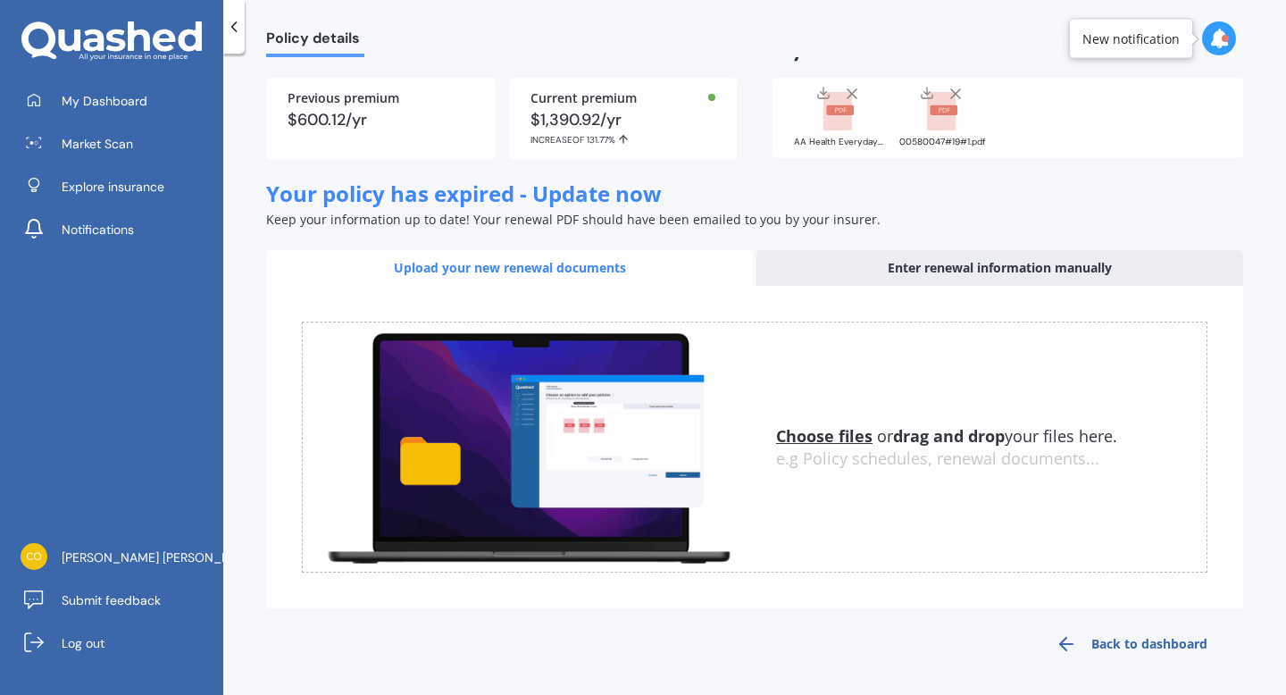
click at [1095, 641] on link "Back to dashboard" at bounding box center [1131, 643] width 223 height 43
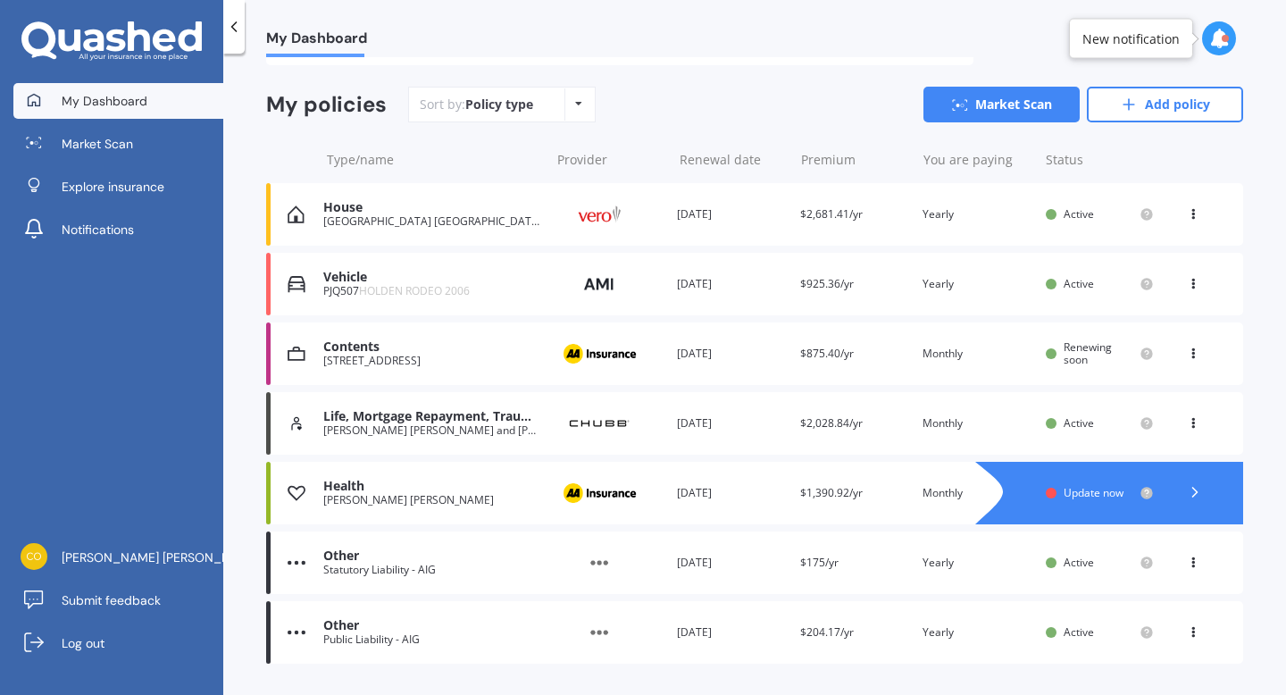
scroll to position [143, 0]
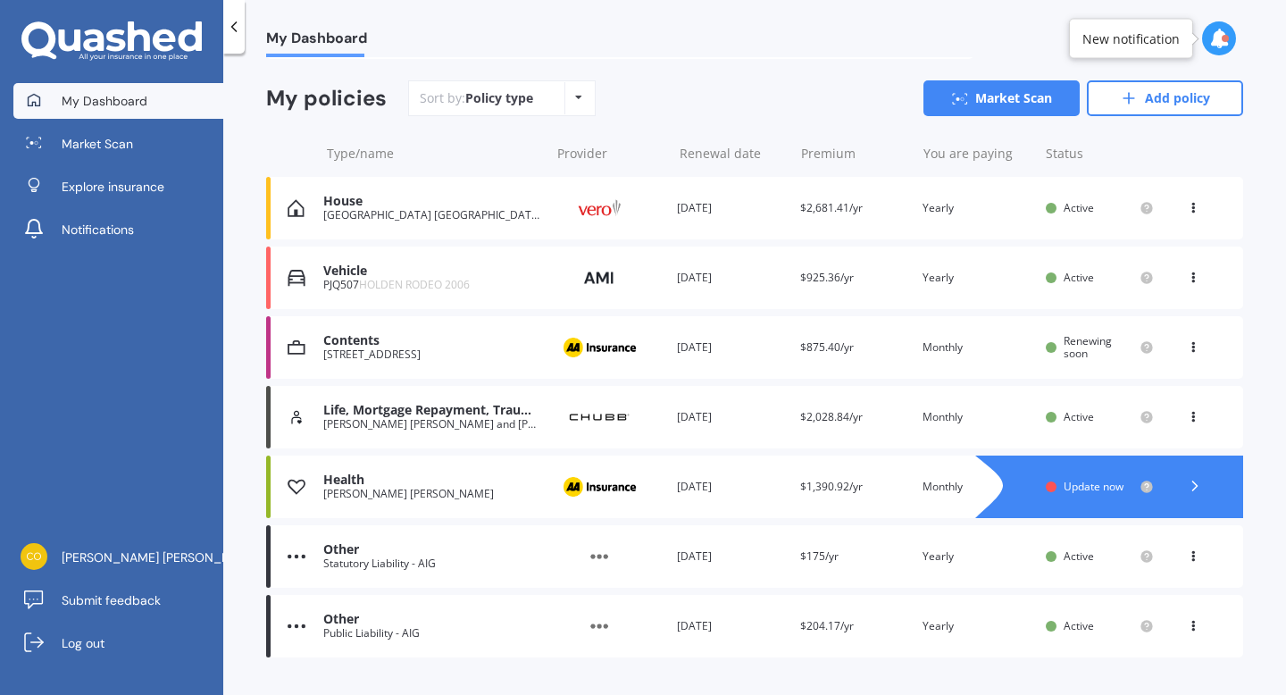
click at [1186, 488] on icon at bounding box center [1195, 486] width 18 height 18
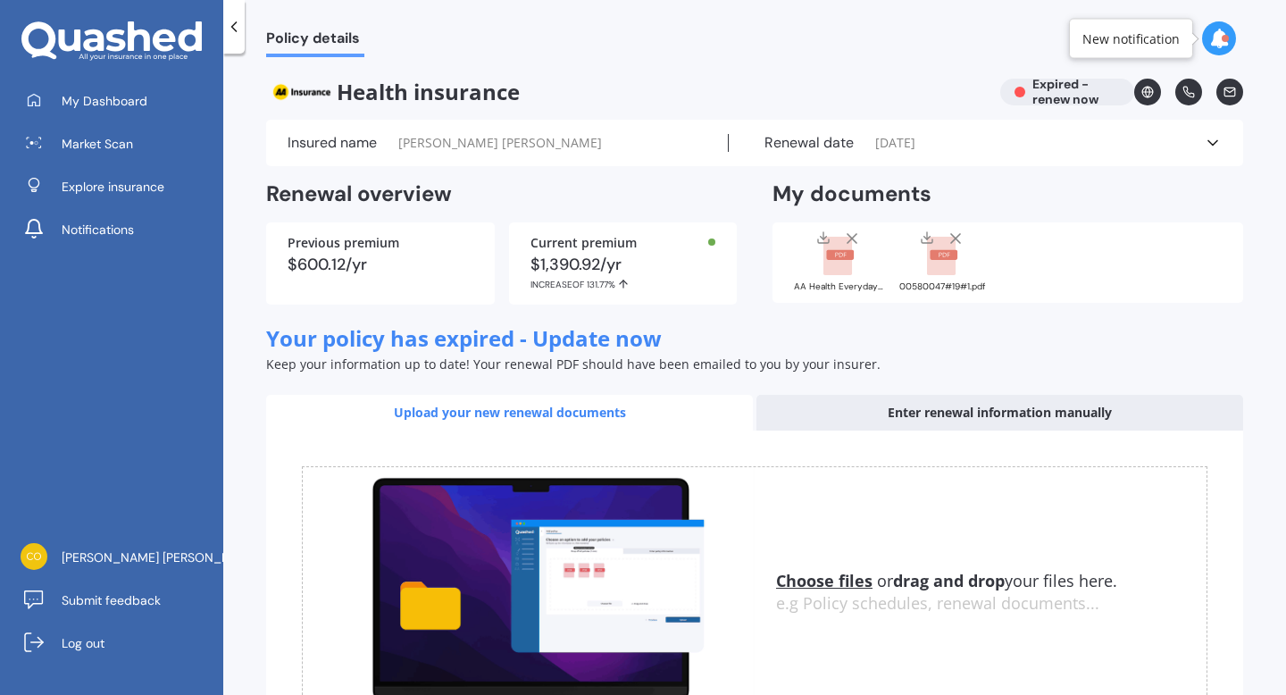
click at [902, 149] on span "[DATE]" at bounding box center [895, 143] width 40 height 18
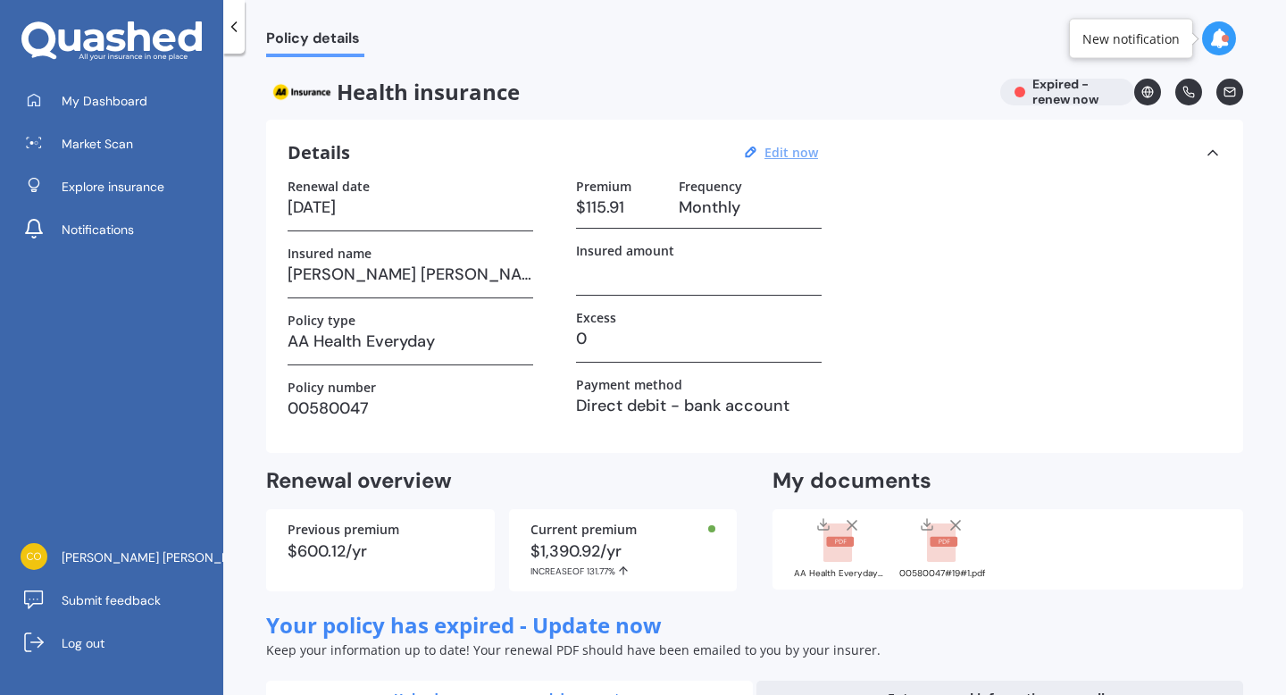
click at [791, 152] on u "Edit now" at bounding box center [791, 152] width 54 height 17
select select "09"
select select "2025"
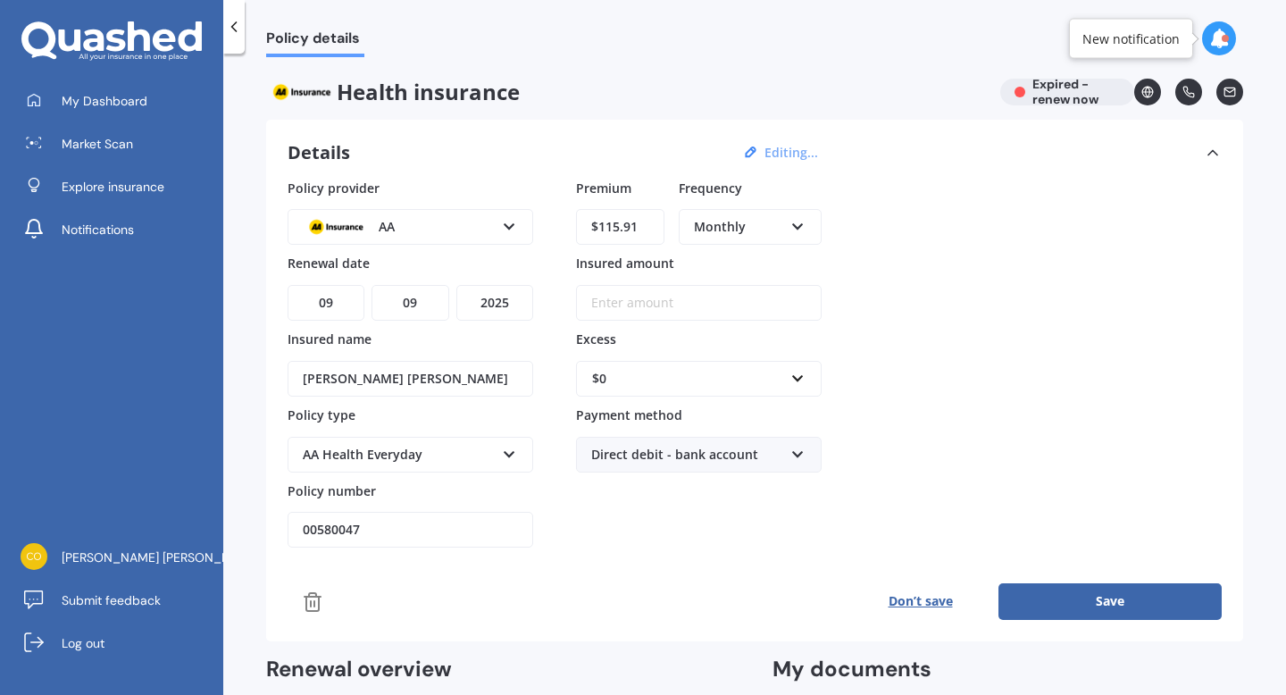
click at [424, 304] on select "MM 01 02 03 04 05 06 07 08 09 10 11 12" at bounding box center [409, 303] width 77 height 36
select select "10"
click at [371, 285] on select "MM 01 02 03 04 05 06 07 08 09 10 11 12" at bounding box center [409, 303] width 77 height 36
click at [508, 301] on select "YYYY 2027 2026 2025 2024 2023 2022 2021 2020 2019 2018 2017 2016 2015 2014 2013…" at bounding box center [494, 303] width 77 height 36
select select "2026"
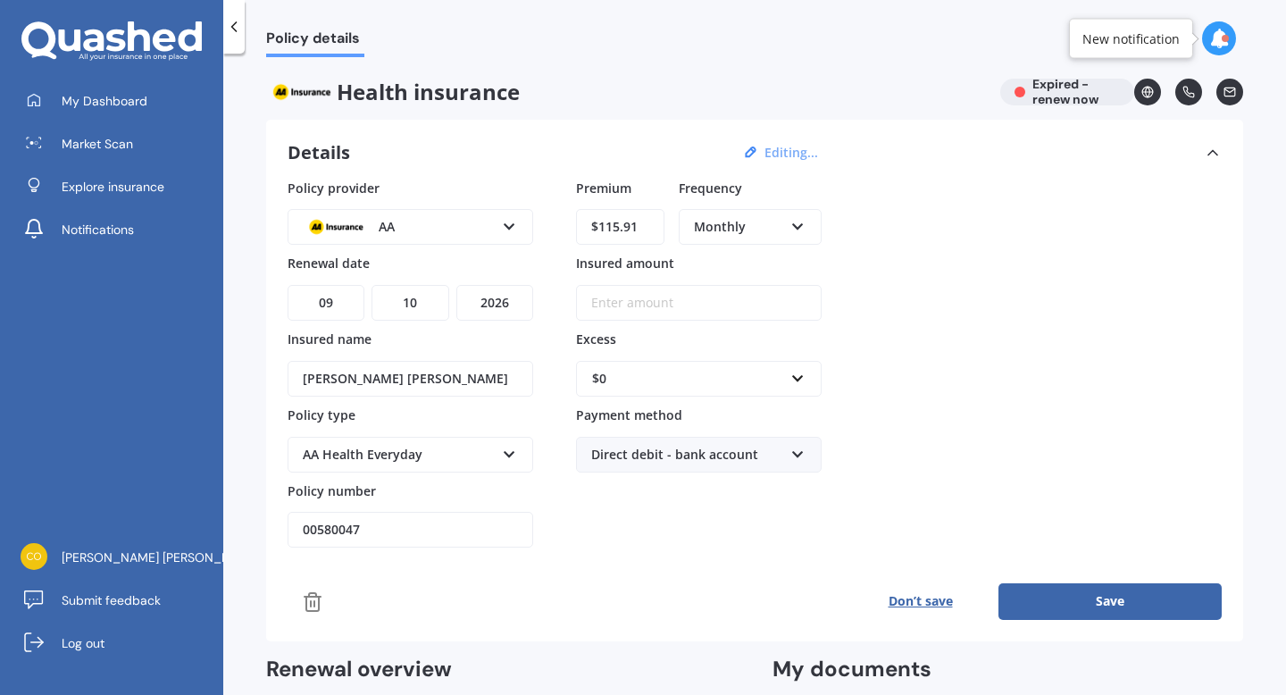
click at [456, 285] on select "YYYY 2027 2026 2025 2024 2023 2022 2021 2020 2019 2018 2017 2016 2015 2014 2013…" at bounding box center [494, 303] width 77 height 36
click at [1104, 608] on button "Save" at bounding box center [1109, 601] width 223 height 36
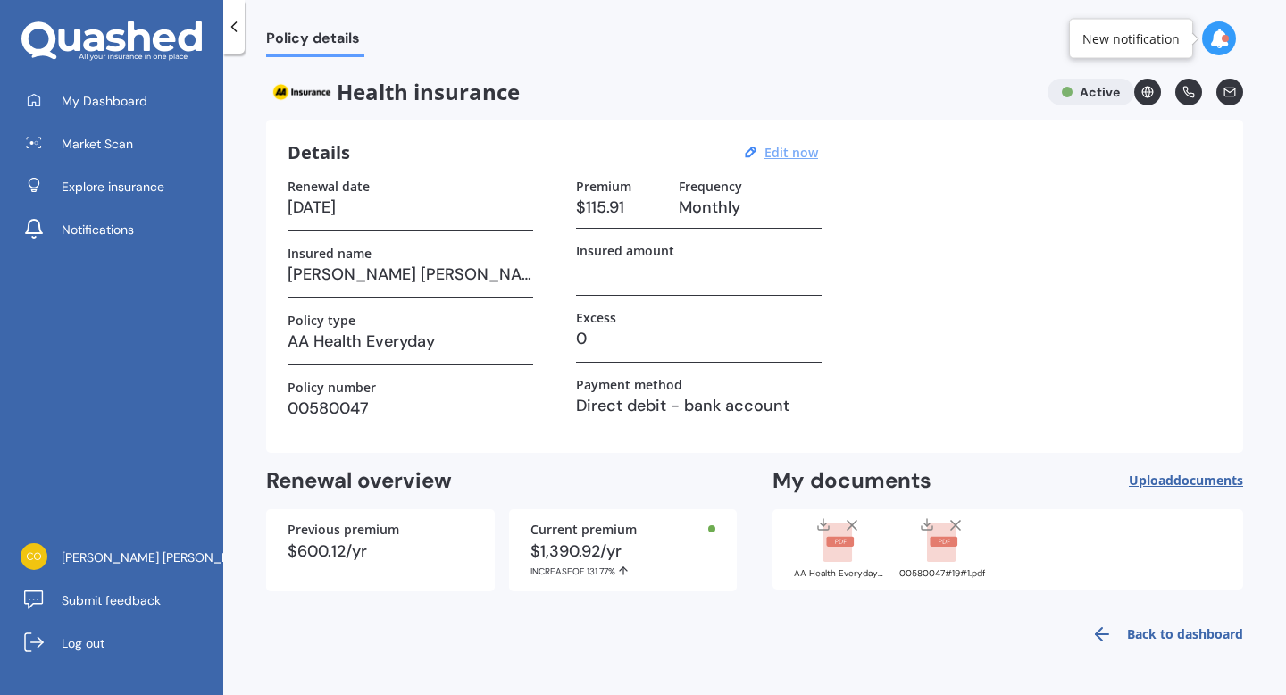
click at [295, 51] on span "Policy details" at bounding box center [315, 41] width 98 height 24
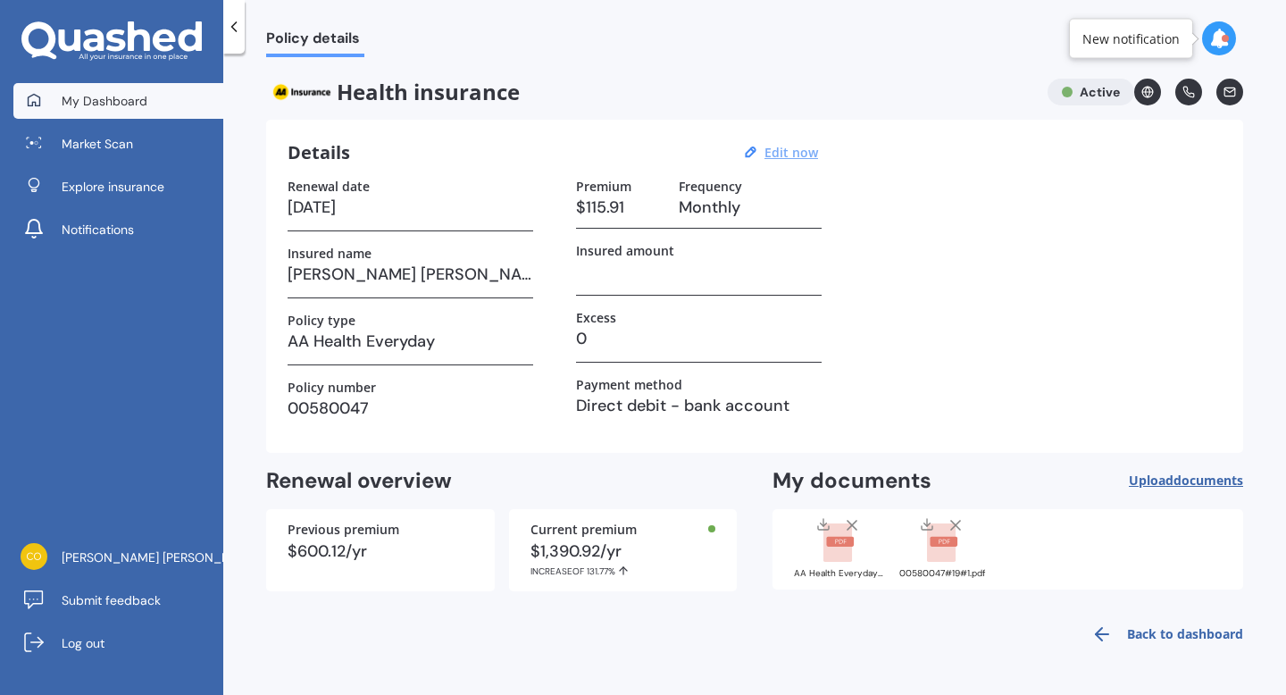
click at [151, 96] on link "My Dashboard" at bounding box center [118, 101] width 210 height 36
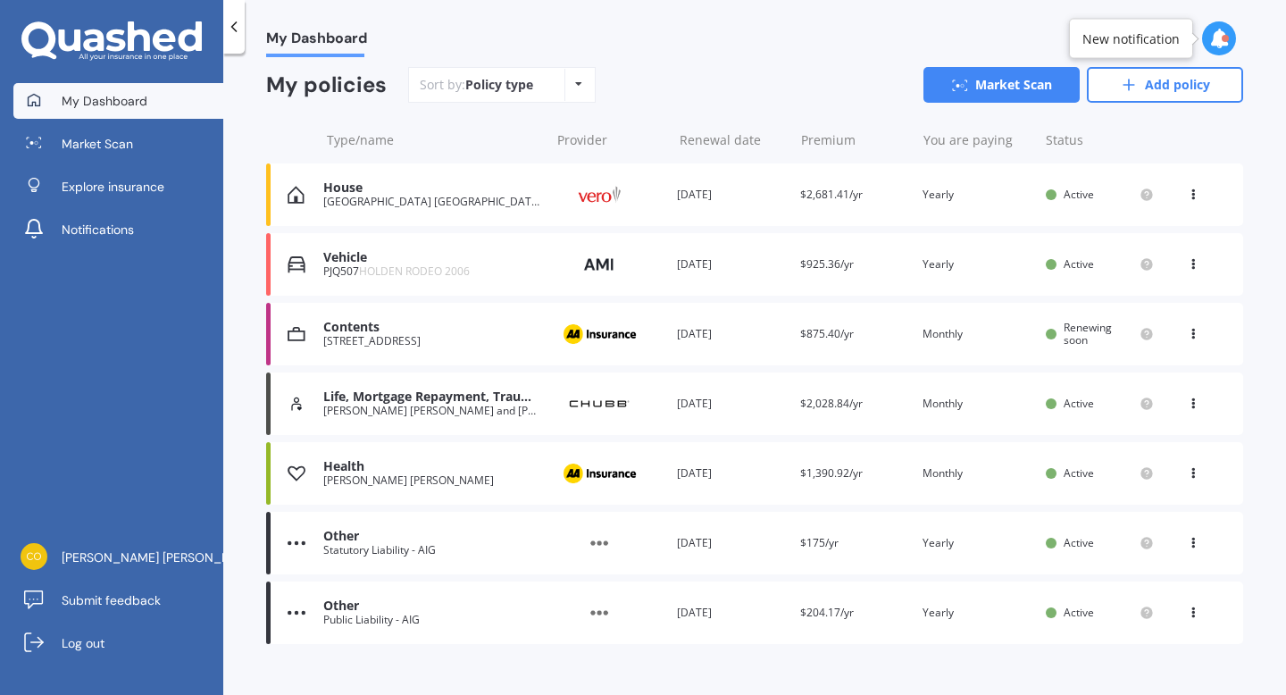
scroll to position [162, 0]
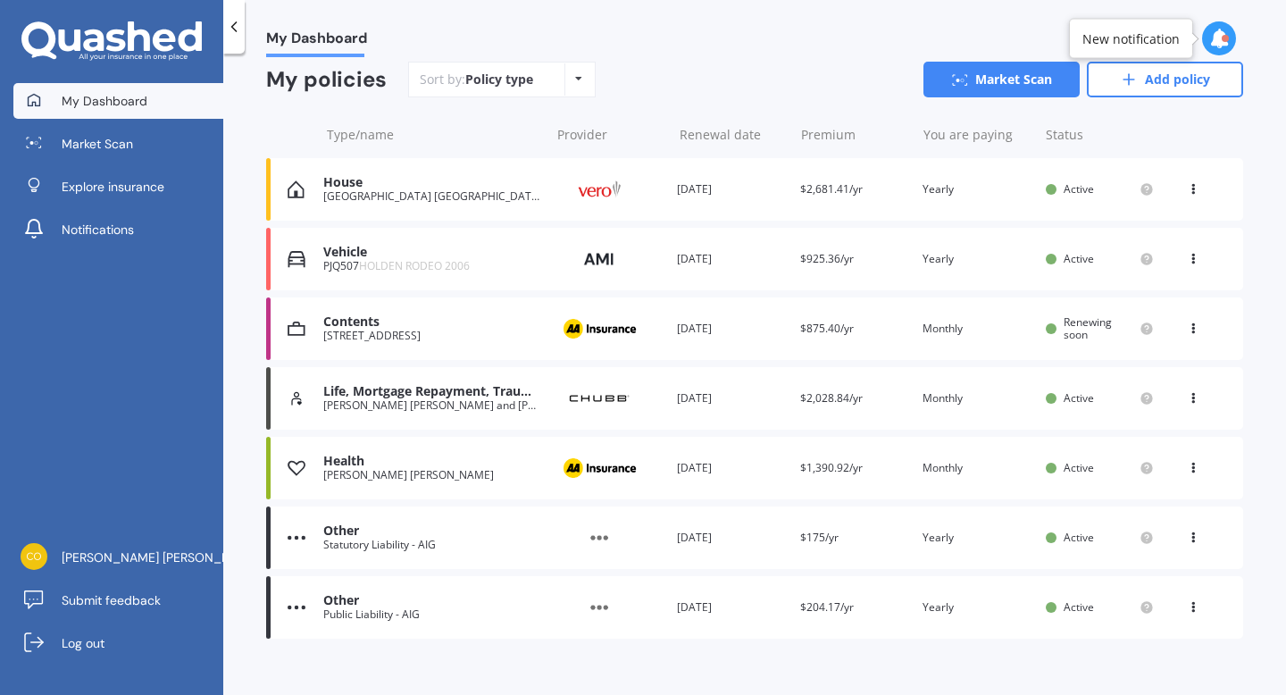
click at [1063, 335] on span "Renewing soon" at bounding box center [1087, 328] width 48 height 28
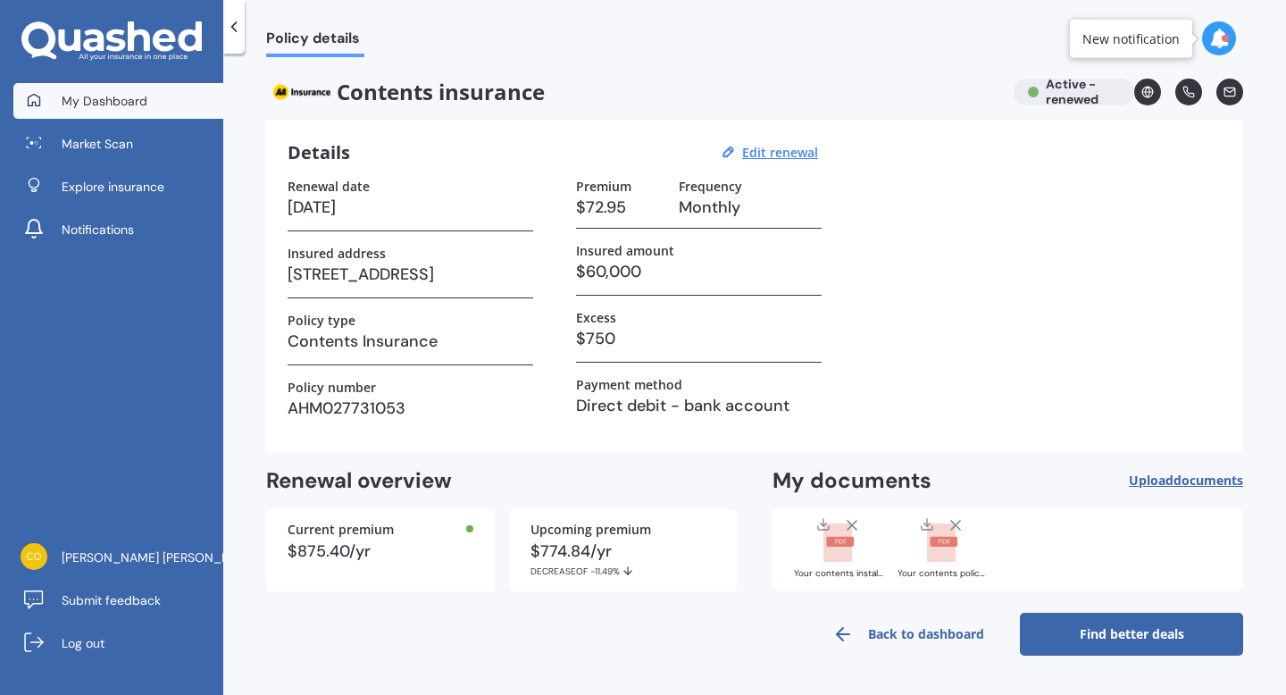
click at [161, 89] on link "My Dashboard" at bounding box center [118, 101] width 210 height 36
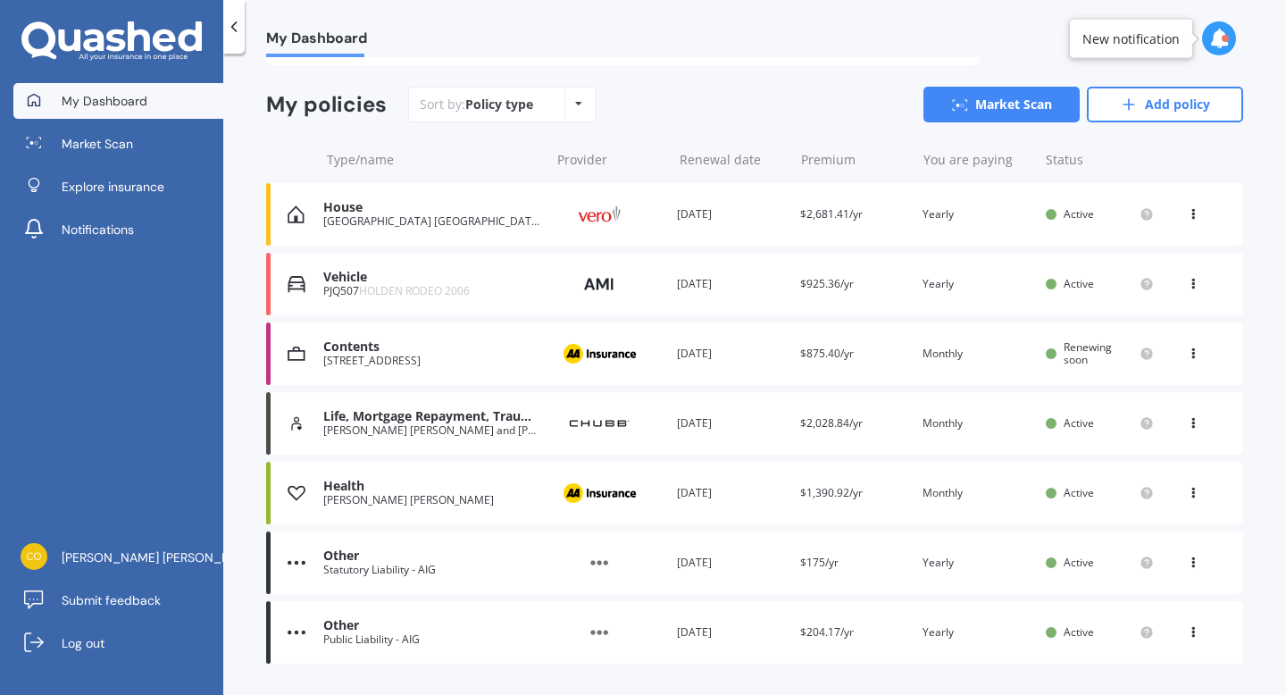
scroll to position [132, 0]
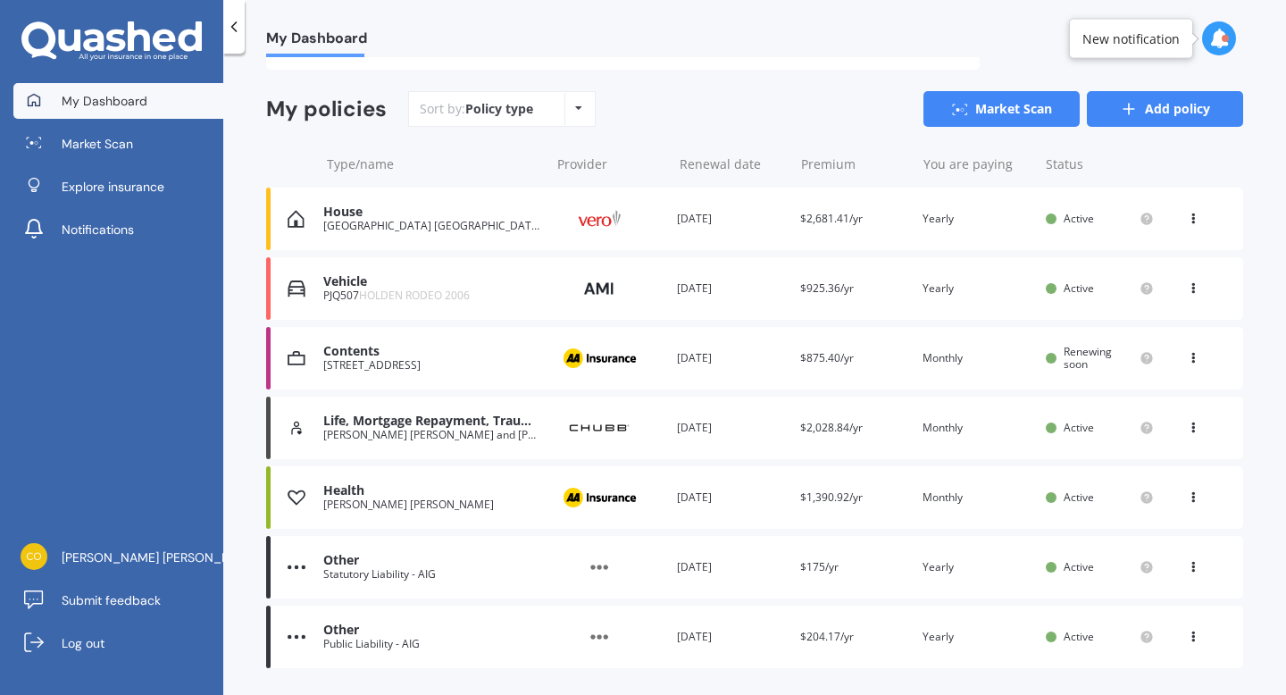
click at [1141, 104] on link "Add policy" at bounding box center [1165, 109] width 156 height 36
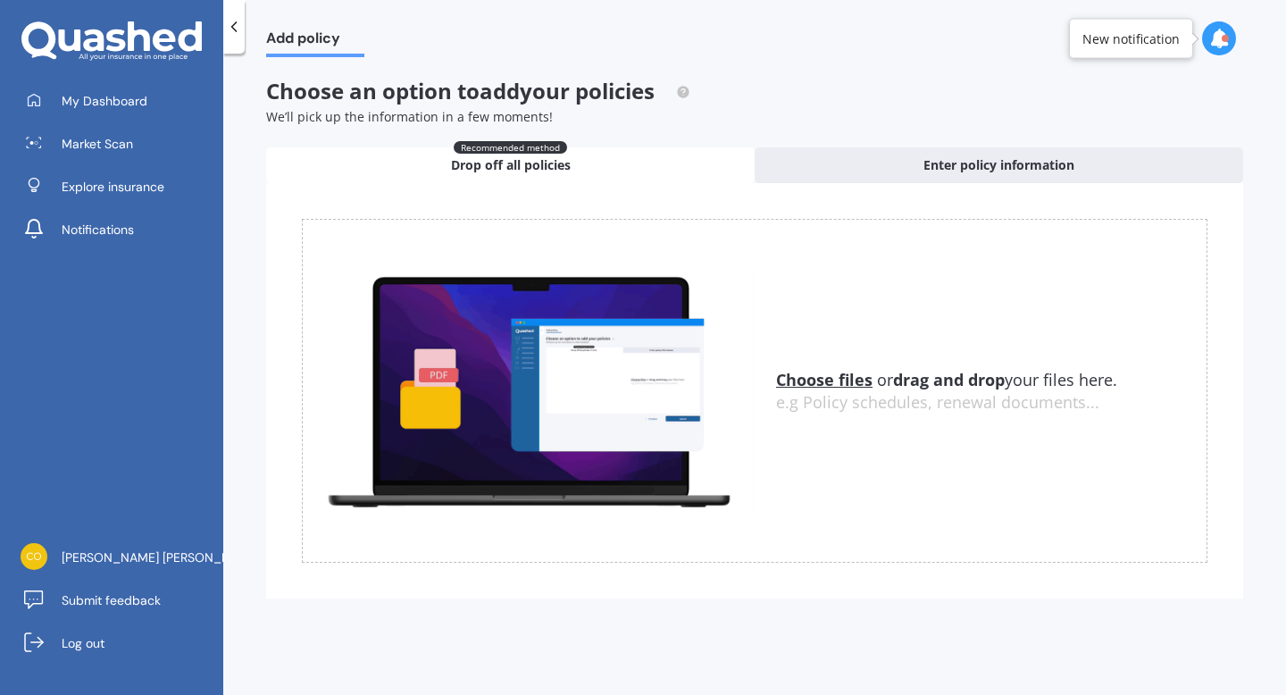
click at [852, 379] on u "Choose files" at bounding box center [824, 379] width 96 height 21
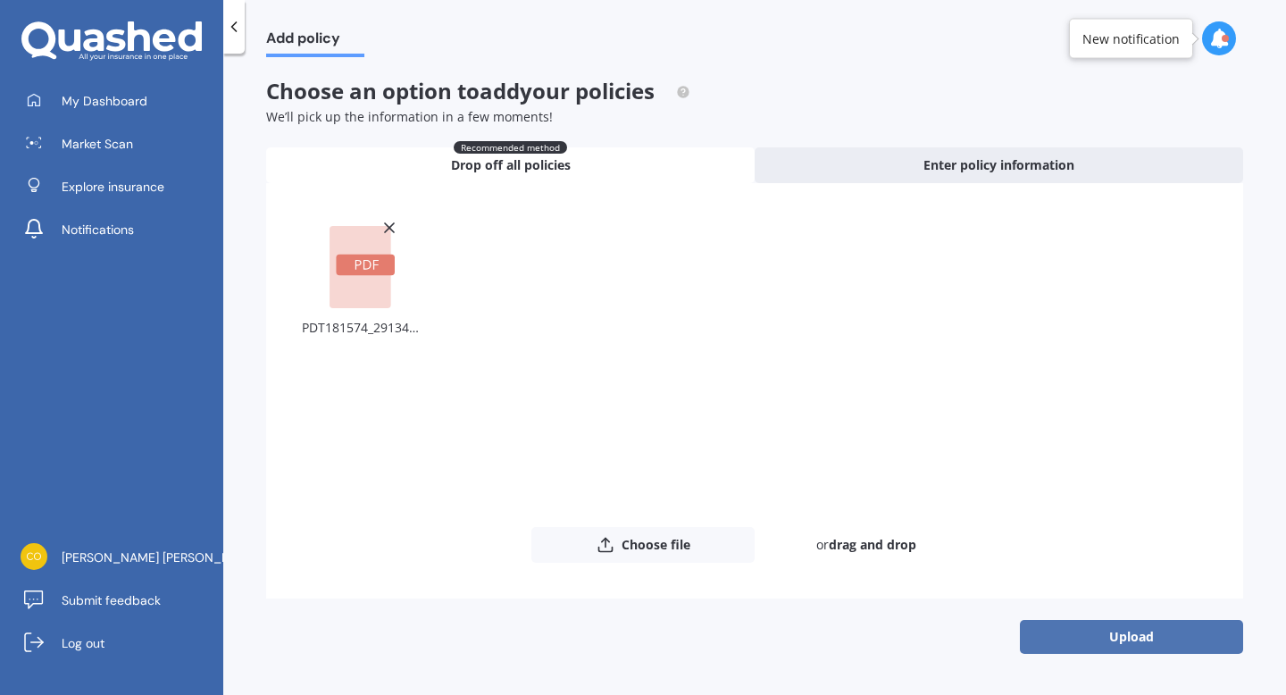
click at [1115, 634] on button "Upload" at bounding box center [1131, 637] width 223 height 34
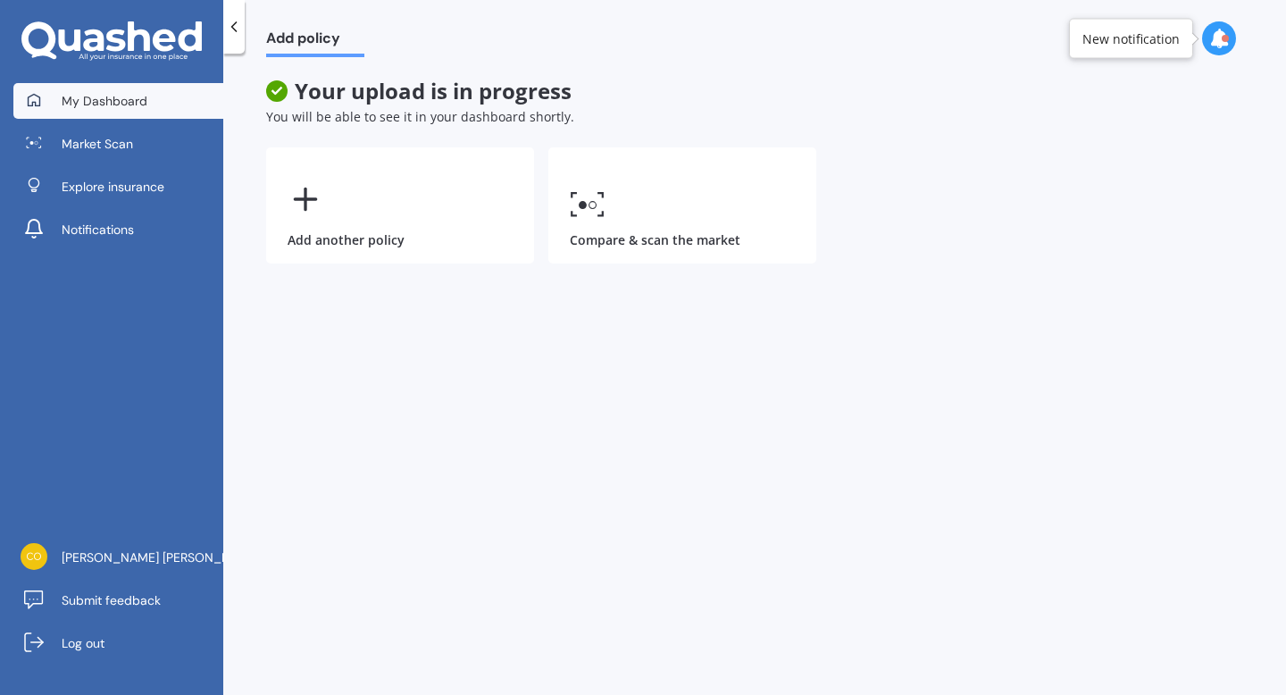
click at [110, 104] on span "My Dashboard" at bounding box center [105, 101] width 86 height 18
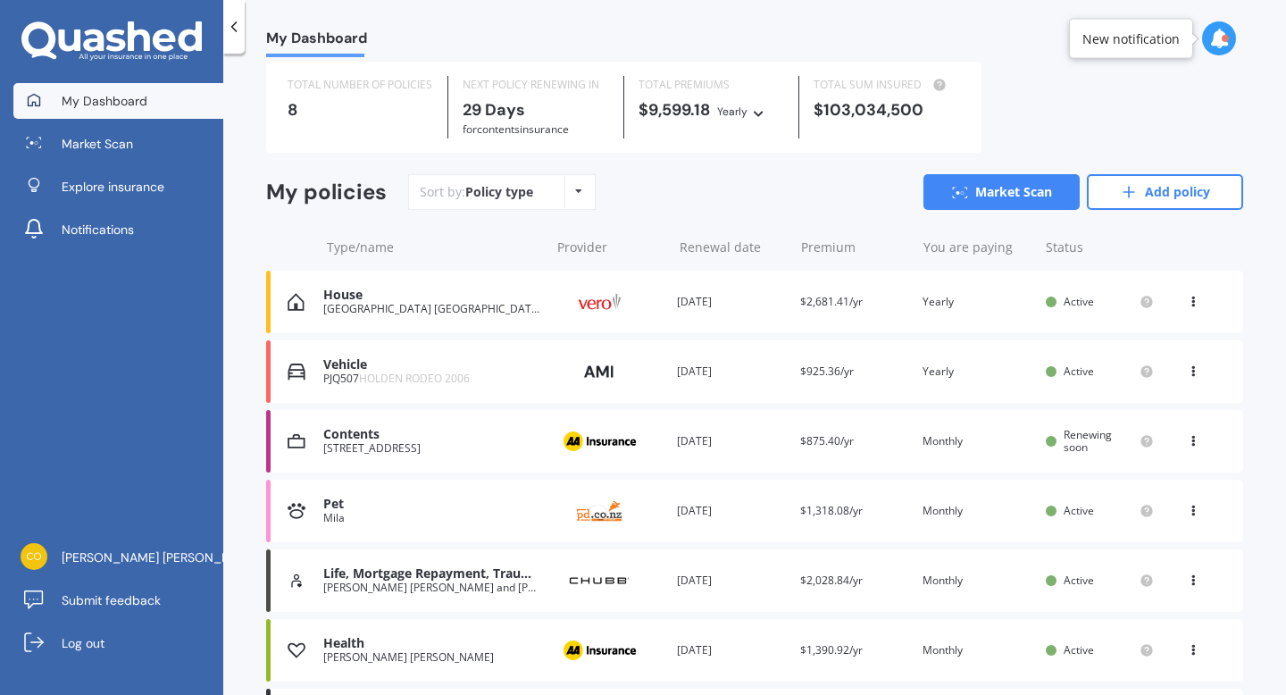
scroll to position [67, 0]
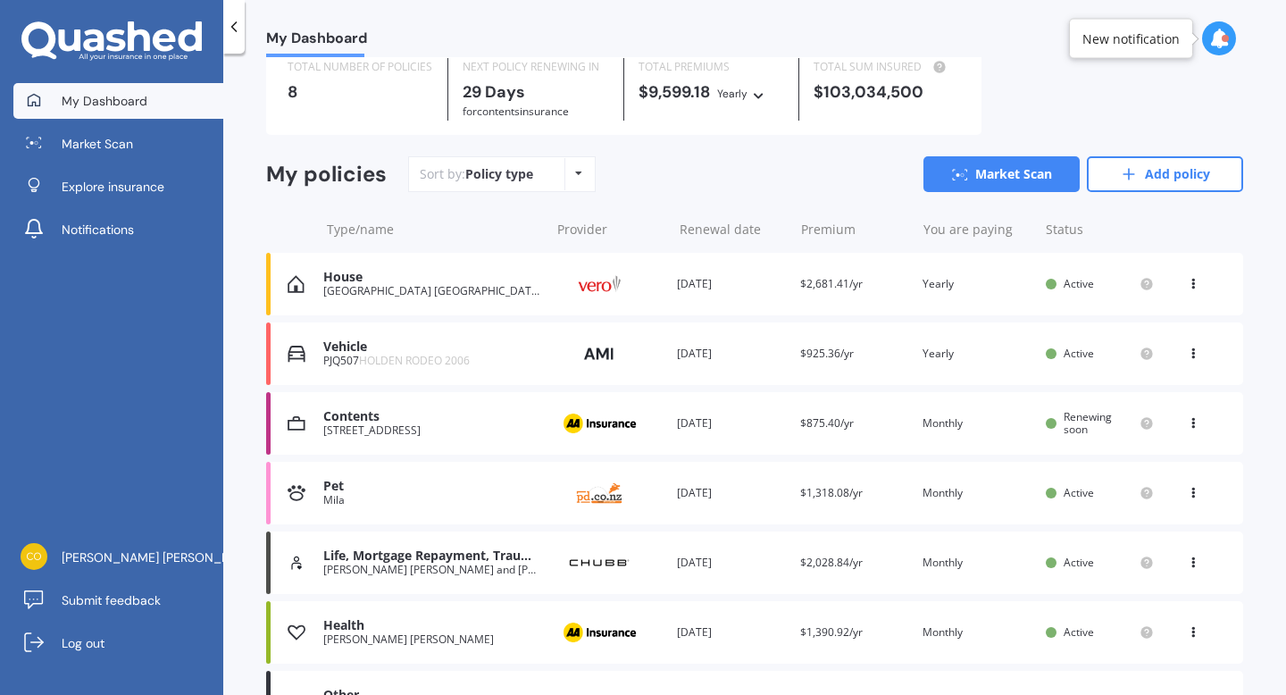
click at [481, 504] on div "Mila" at bounding box center [431, 500] width 217 height 12
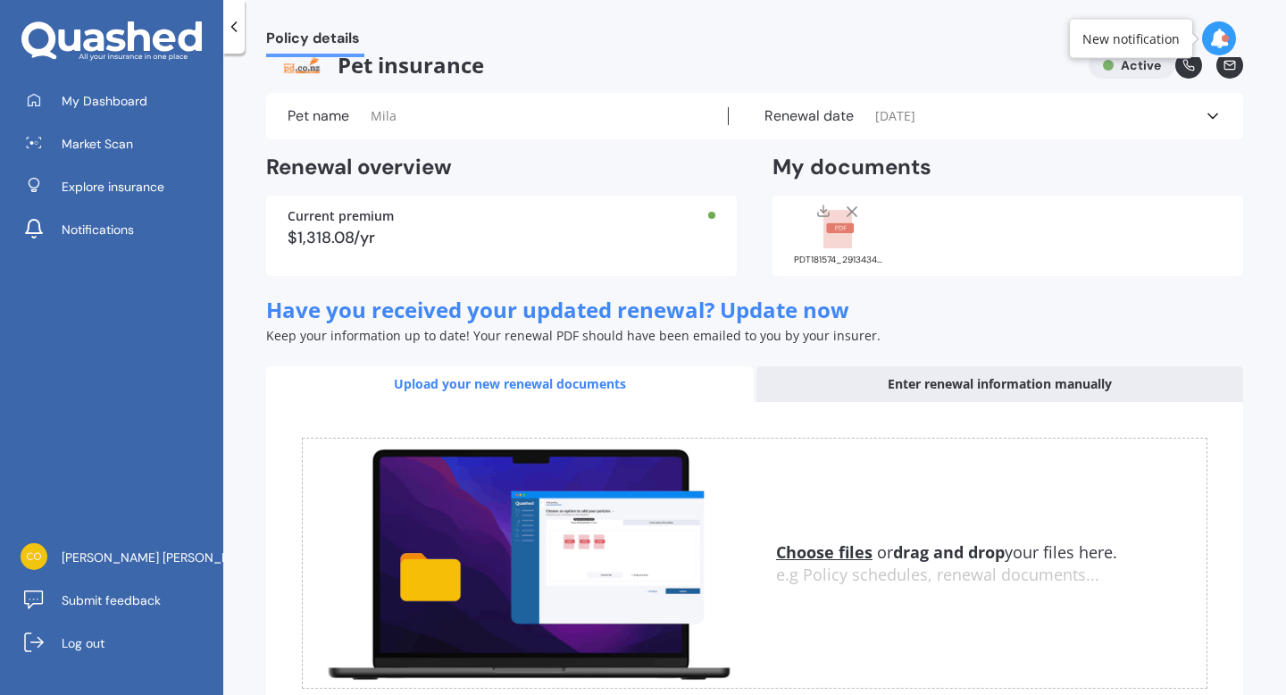
scroll to position [29, 0]
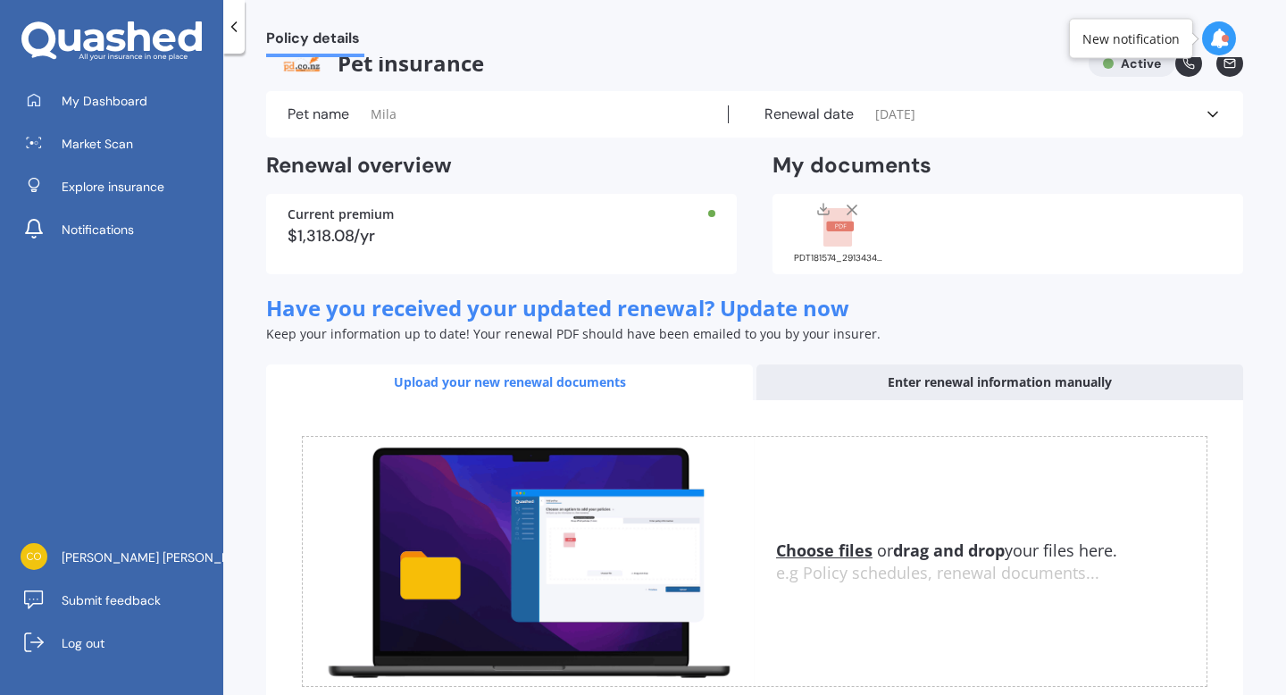
click at [352, 218] on div "Current premium" at bounding box center [501, 214] width 428 height 12
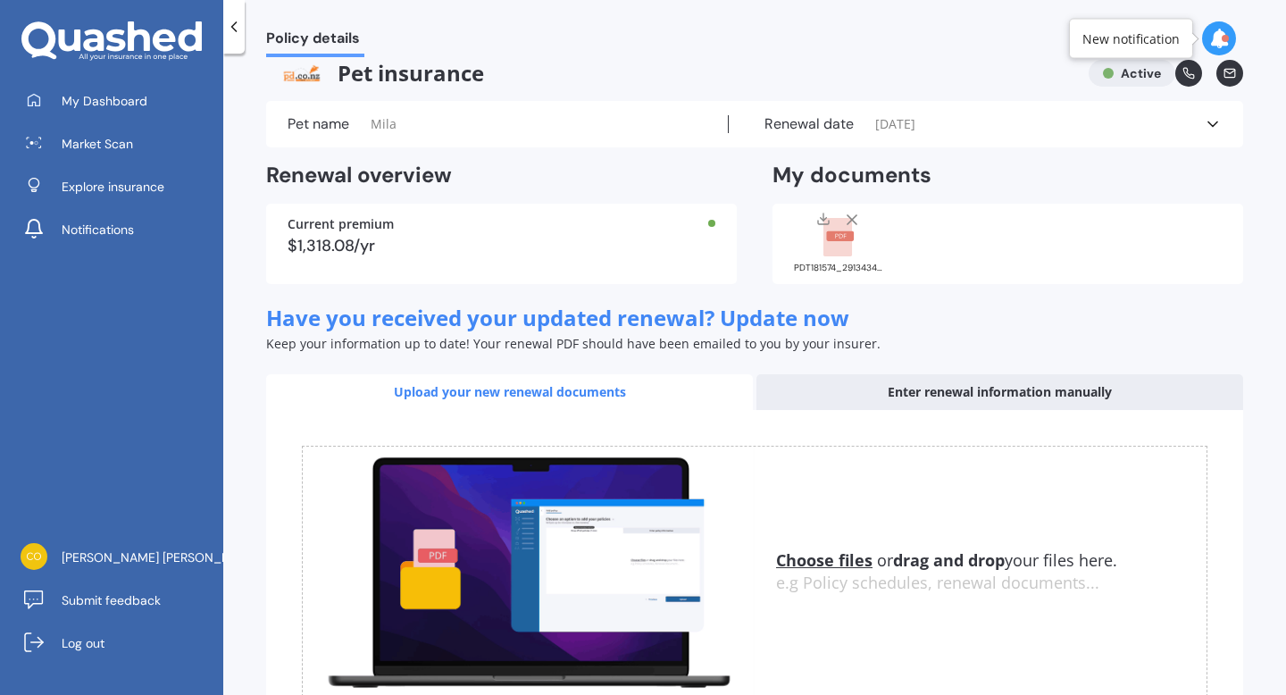
scroll to position [19, 0]
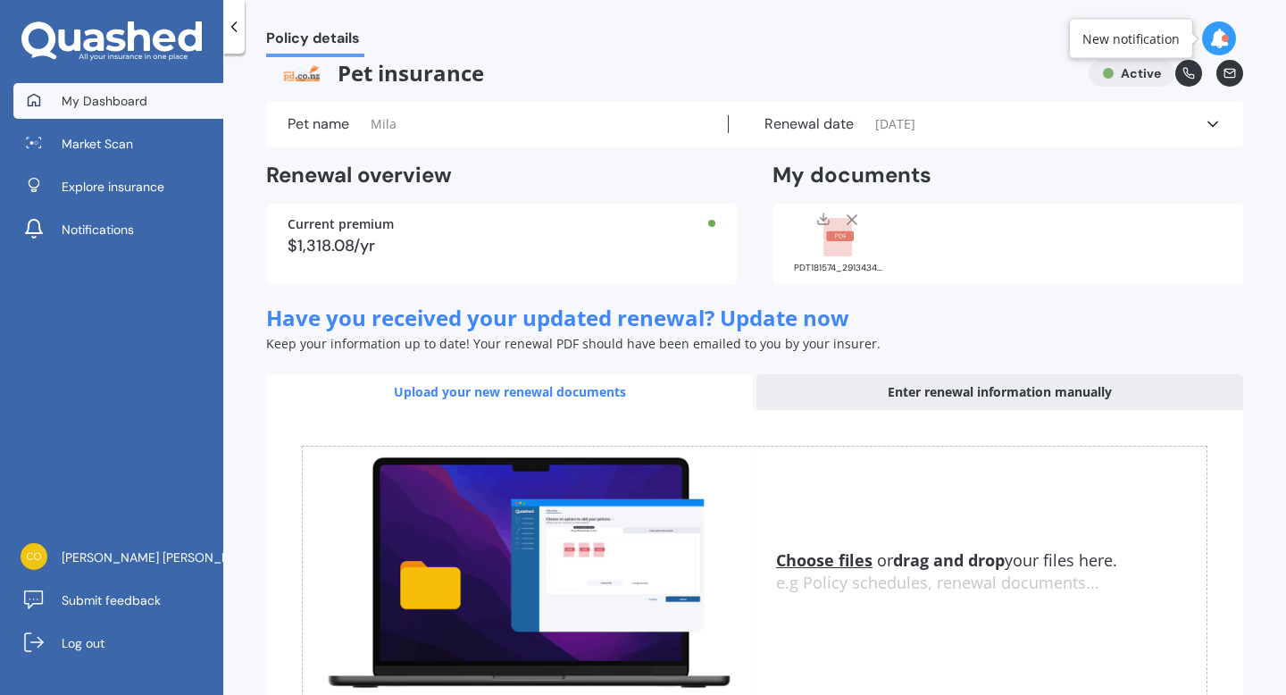
click at [128, 86] on link "My Dashboard" at bounding box center [118, 101] width 210 height 36
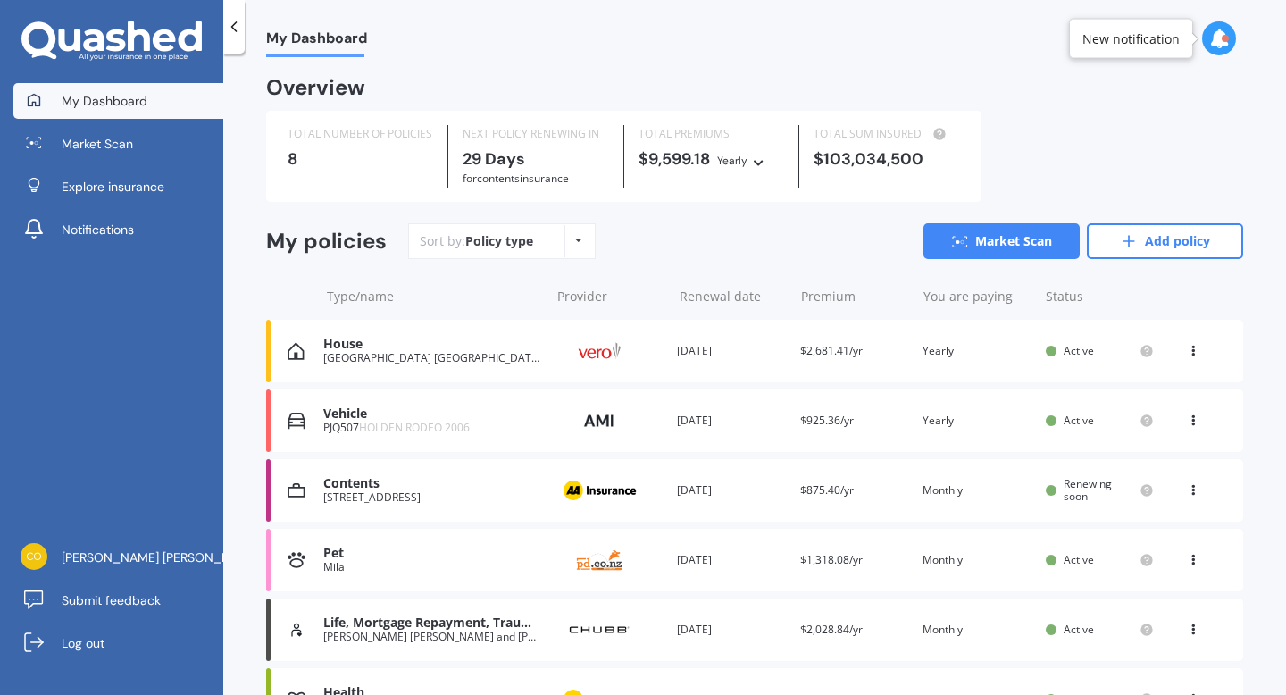
click at [1187, 561] on icon at bounding box center [1193, 556] width 12 height 11
click at [1153, 592] on div "View policy" at bounding box center [1153, 594] width 177 height 36
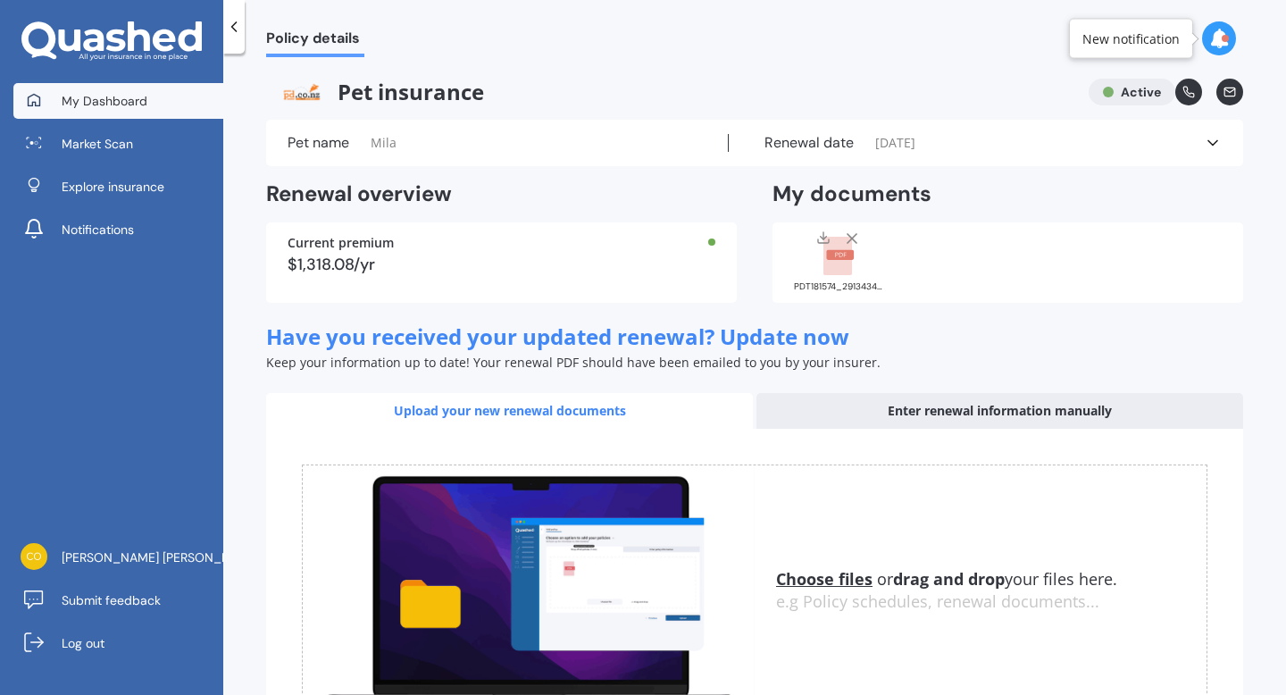
click at [143, 92] on span "My Dashboard" at bounding box center [105, 101] width 86 height 18
